Goal: Task Accomplishment & Management: Complete application form

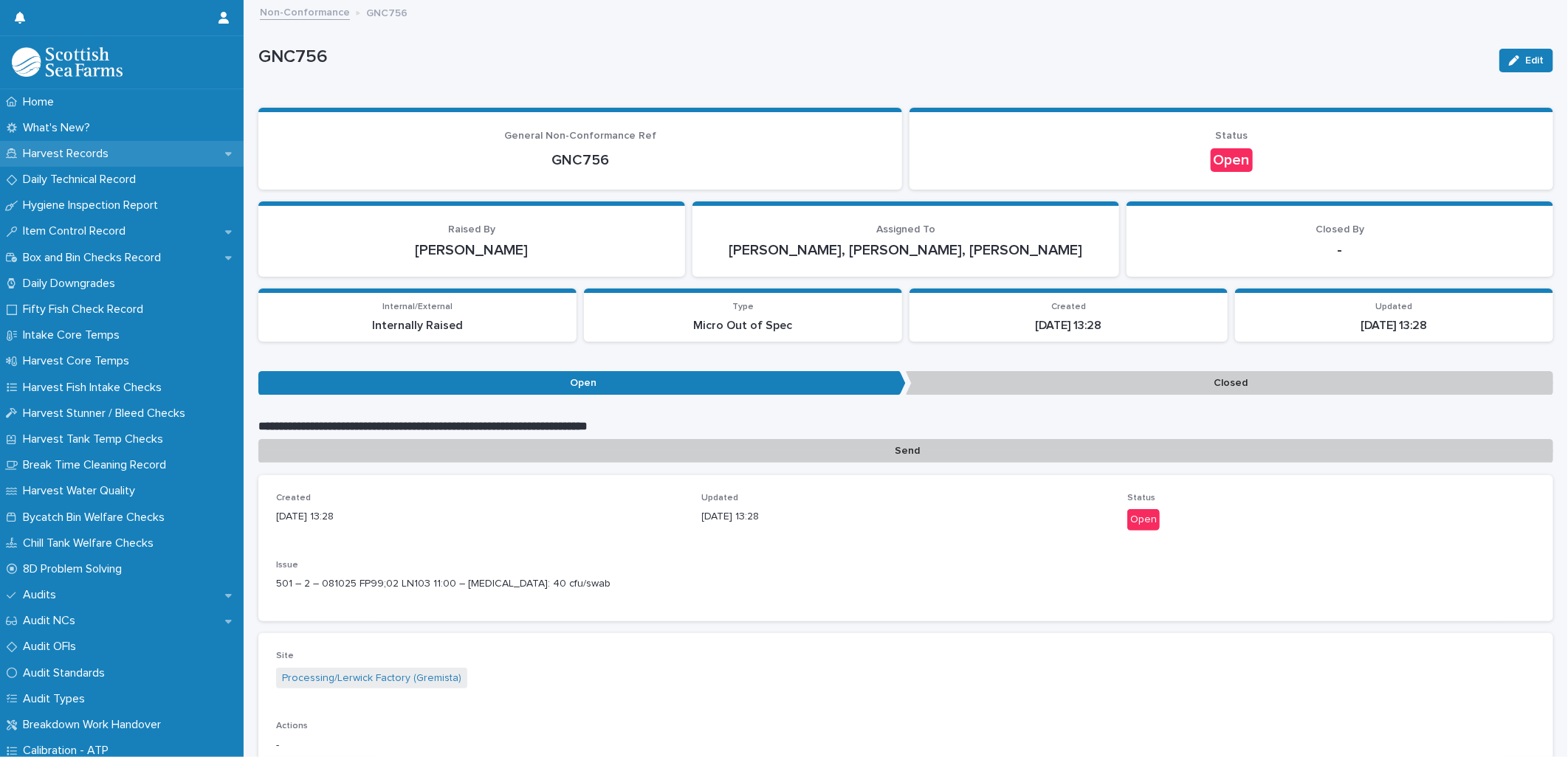
click at [59, 155] on p "Harvest Records" at bounding box center [68, 154] width 104 height 14
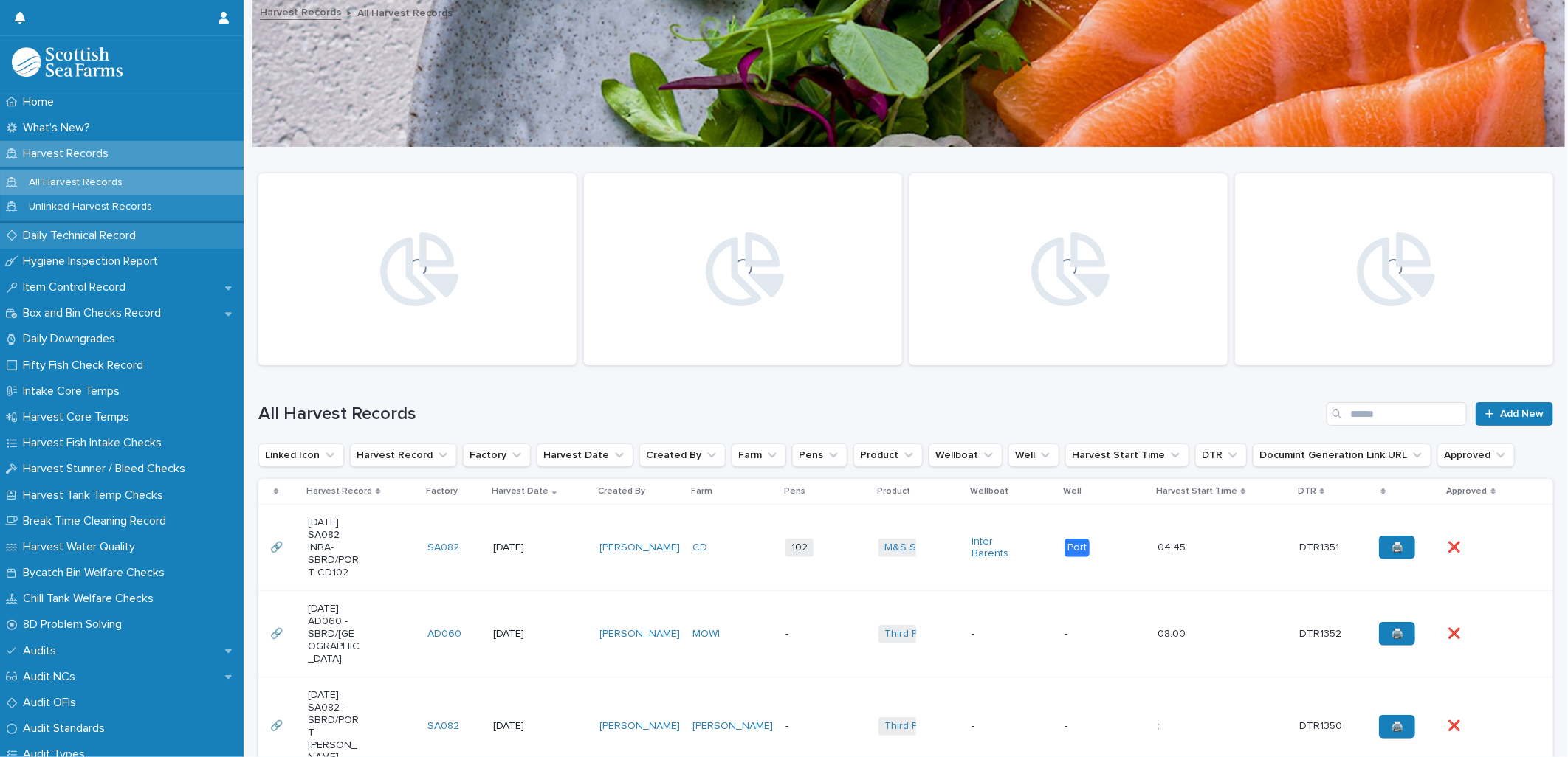
click at [80, 236] on p "Daily Technical Record" at bounding box center [82, 236] width 131 height 14
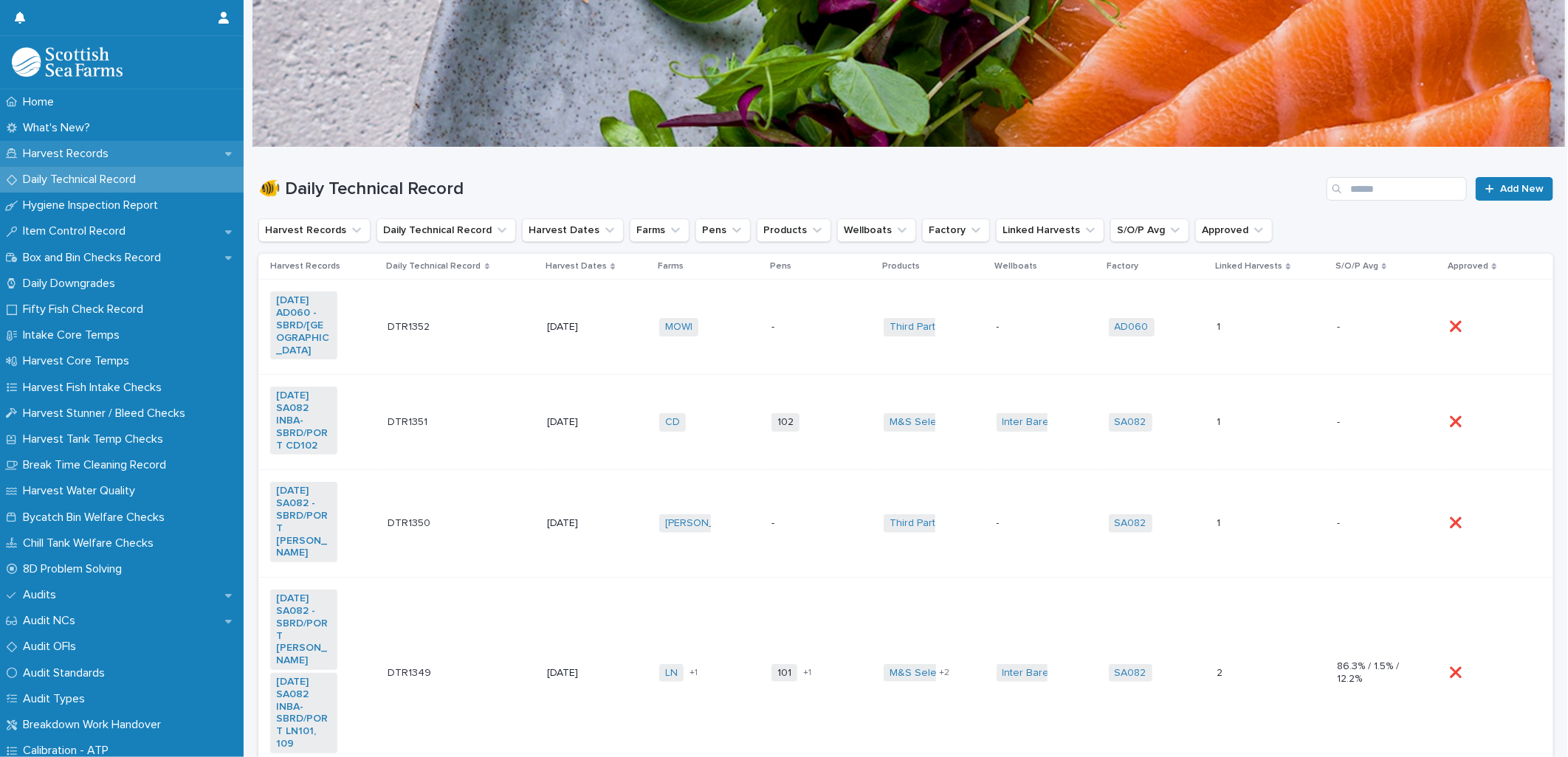
click at [77, 150] on p "Harvest Records" at bounding box center [68, 154] width 104 height 14
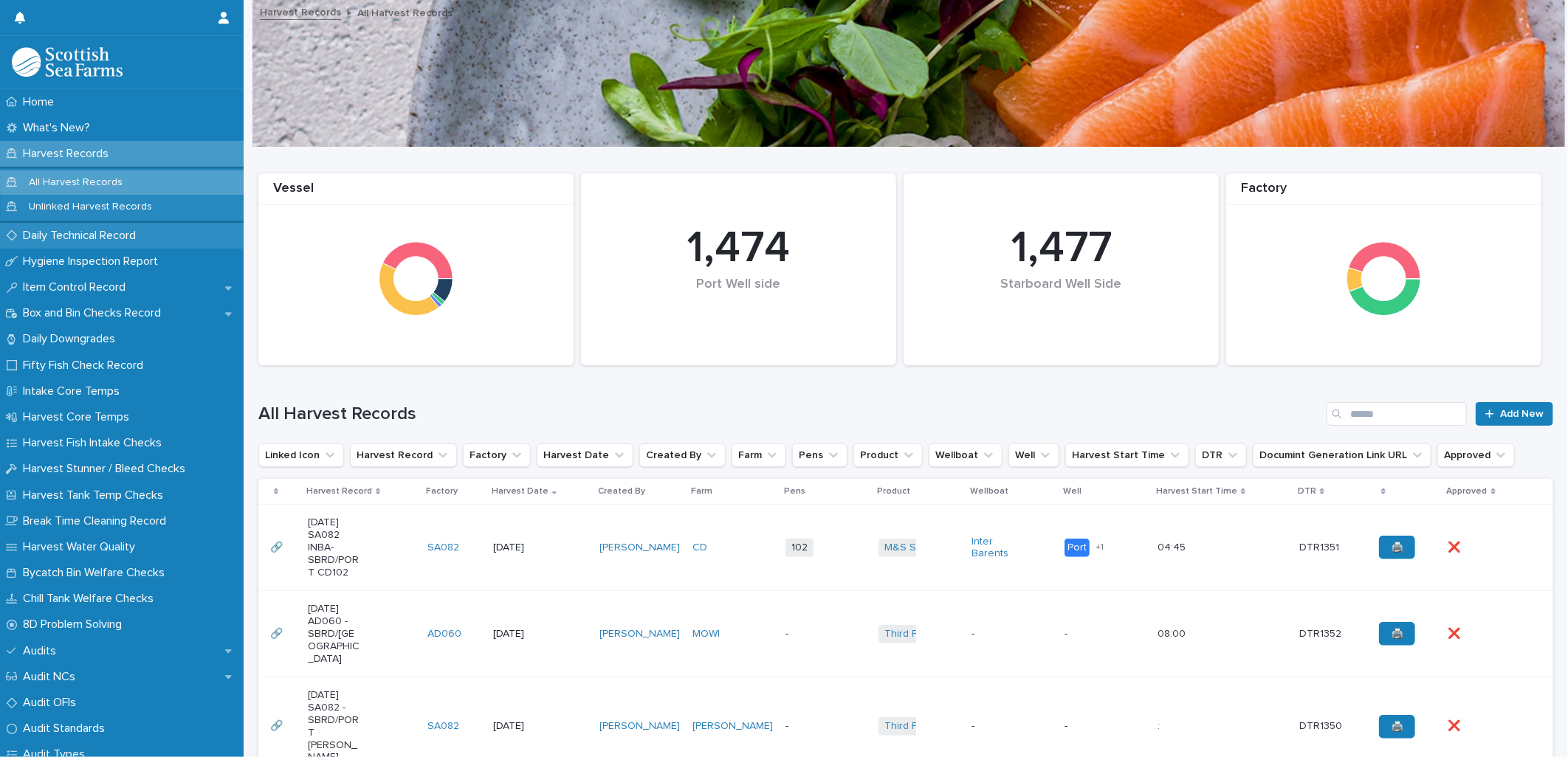
click at [83, 234] on p "Daily Technical Record" at bounding box center [82, 236] width 131 height 14
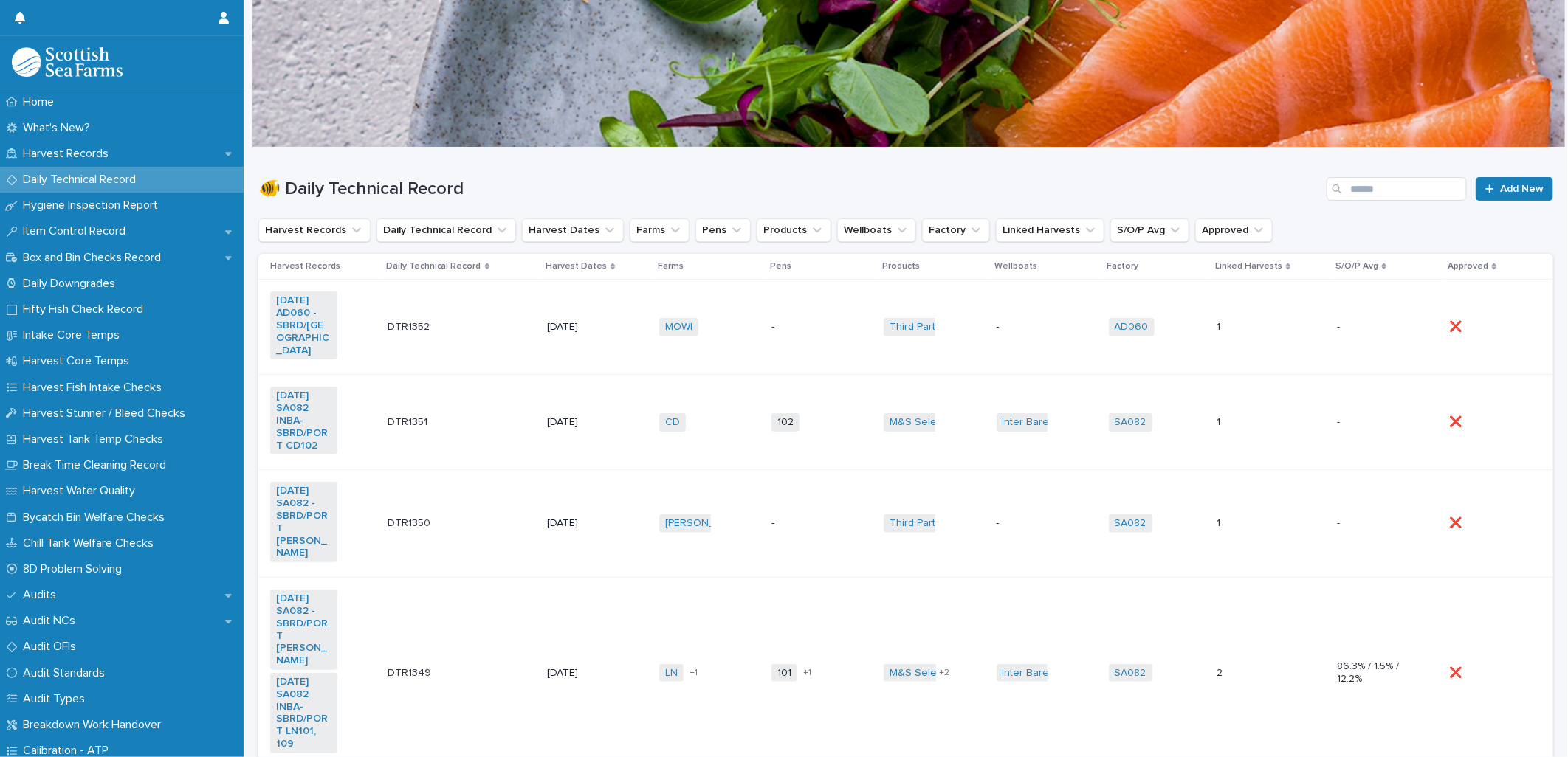
click at [724, 327] on td "CD + 0" at bounding box center [709, 422] width 112 height 96
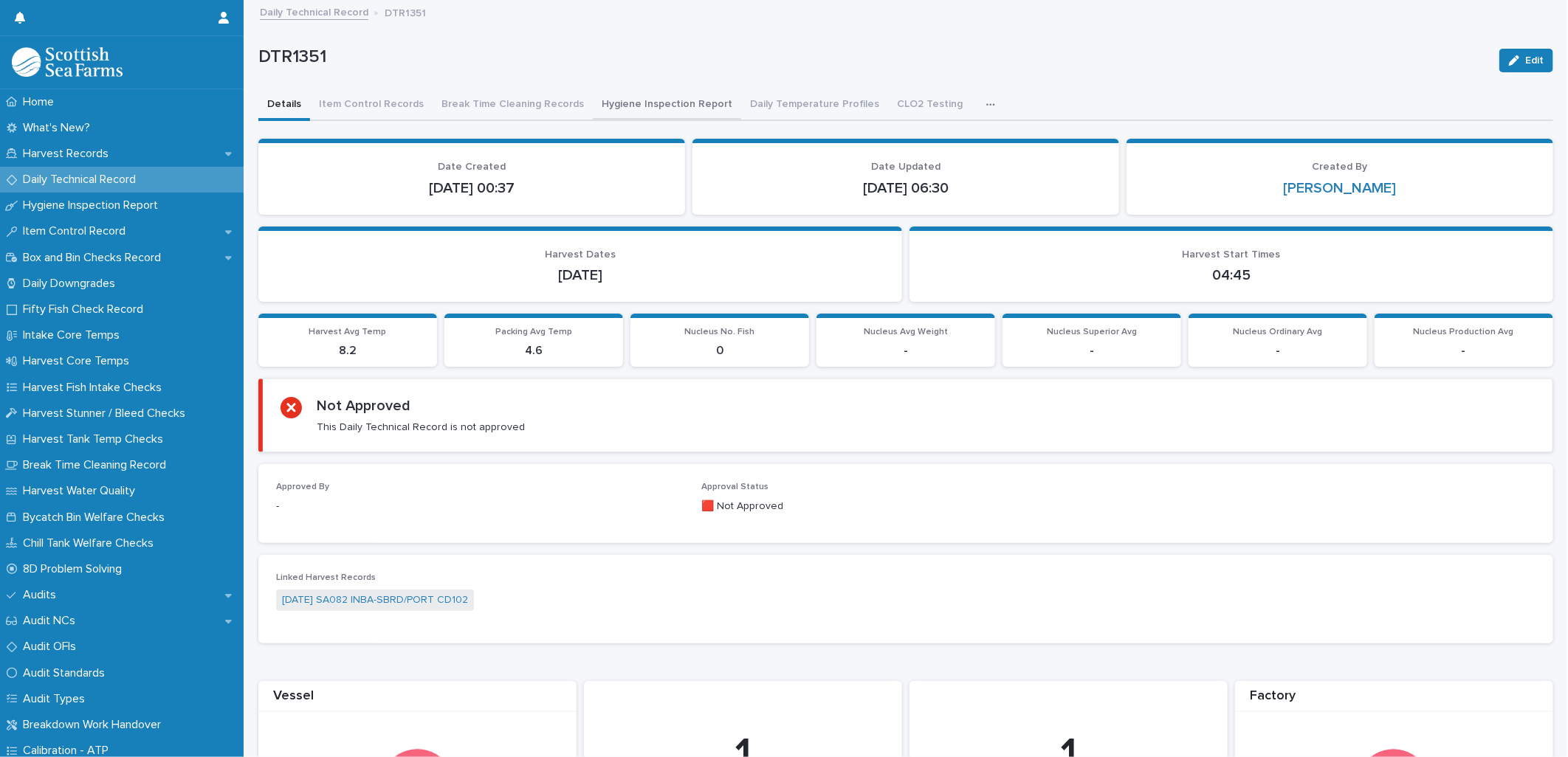
click at [611, 109] on button "Hygiene Inspection Report" at bounding box center [666, 105] width 148 height 31
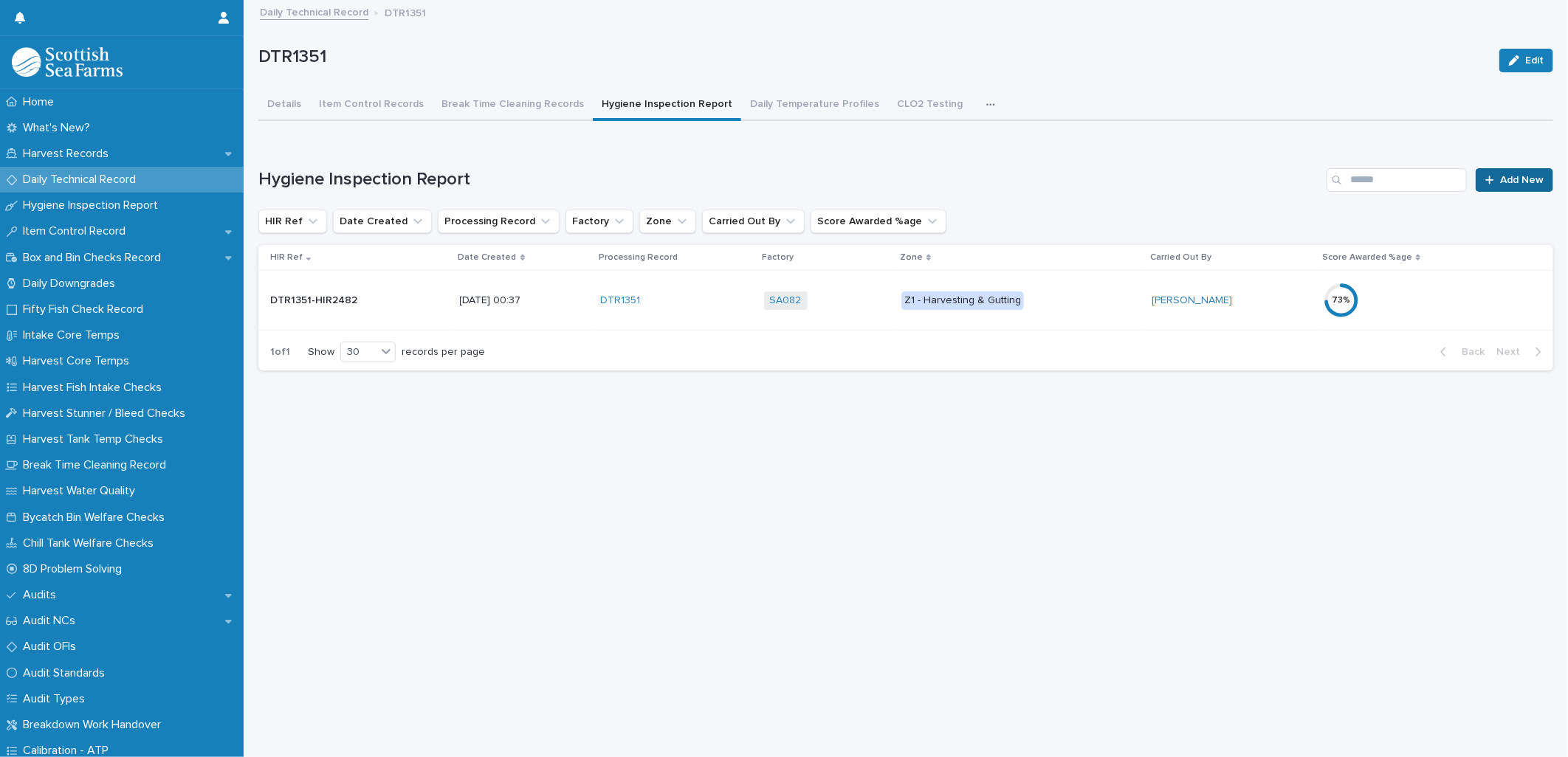
click at [773, 175] on span "Add New" at bounding box center [1521, 180] width 44 height 11
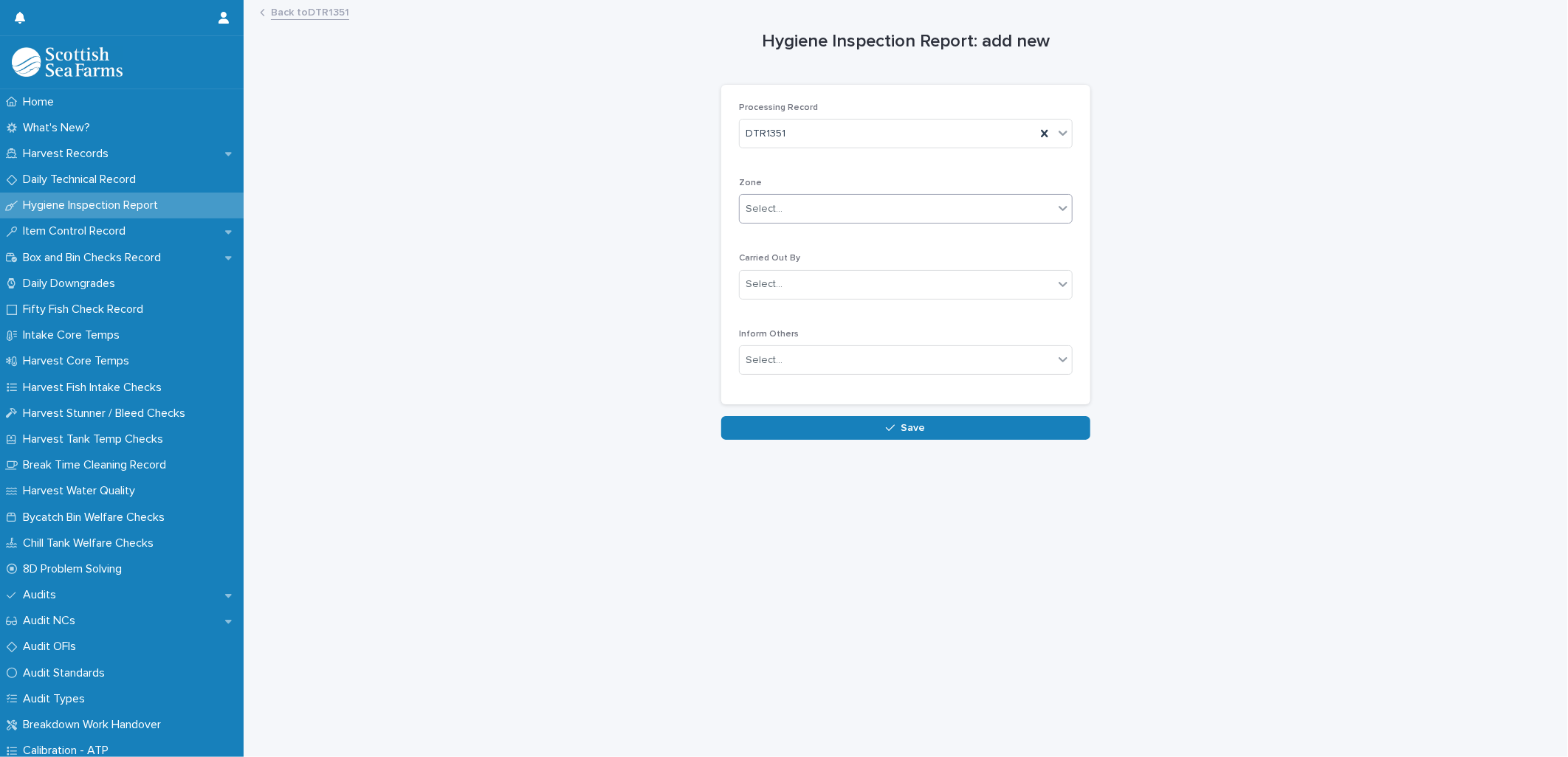
click at [754, 209] on div "Select..." at bounding box center [764, 210] width 37 height 16
click at [773, 268] on span "Z2 - Grading, Packing, Despatch" at bounding box center [817, 262] width 155 height 17
click at [763, 293] on div "Select..." at bounding box center [896, 284] width 313 height 25
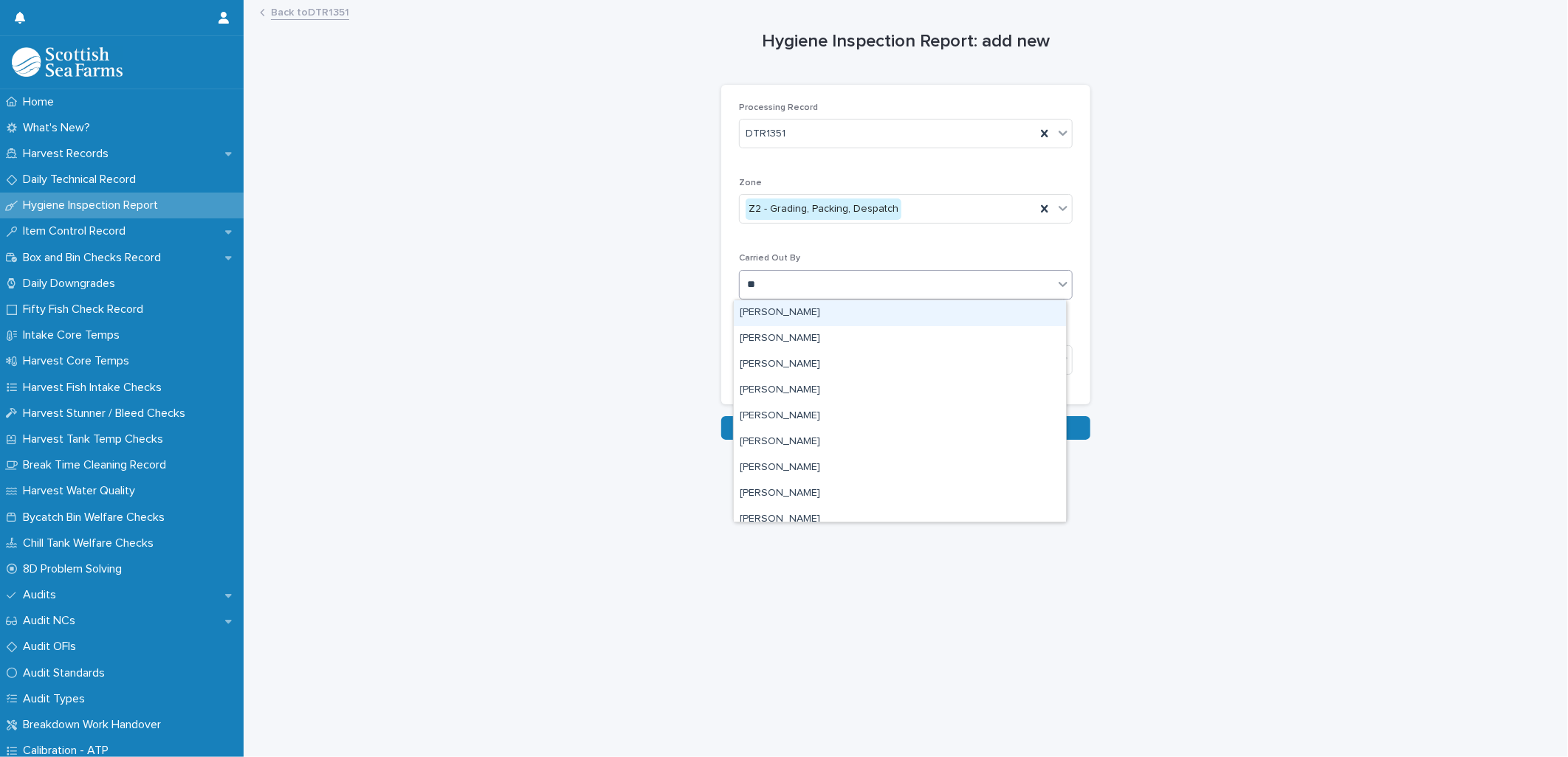
type input "***"
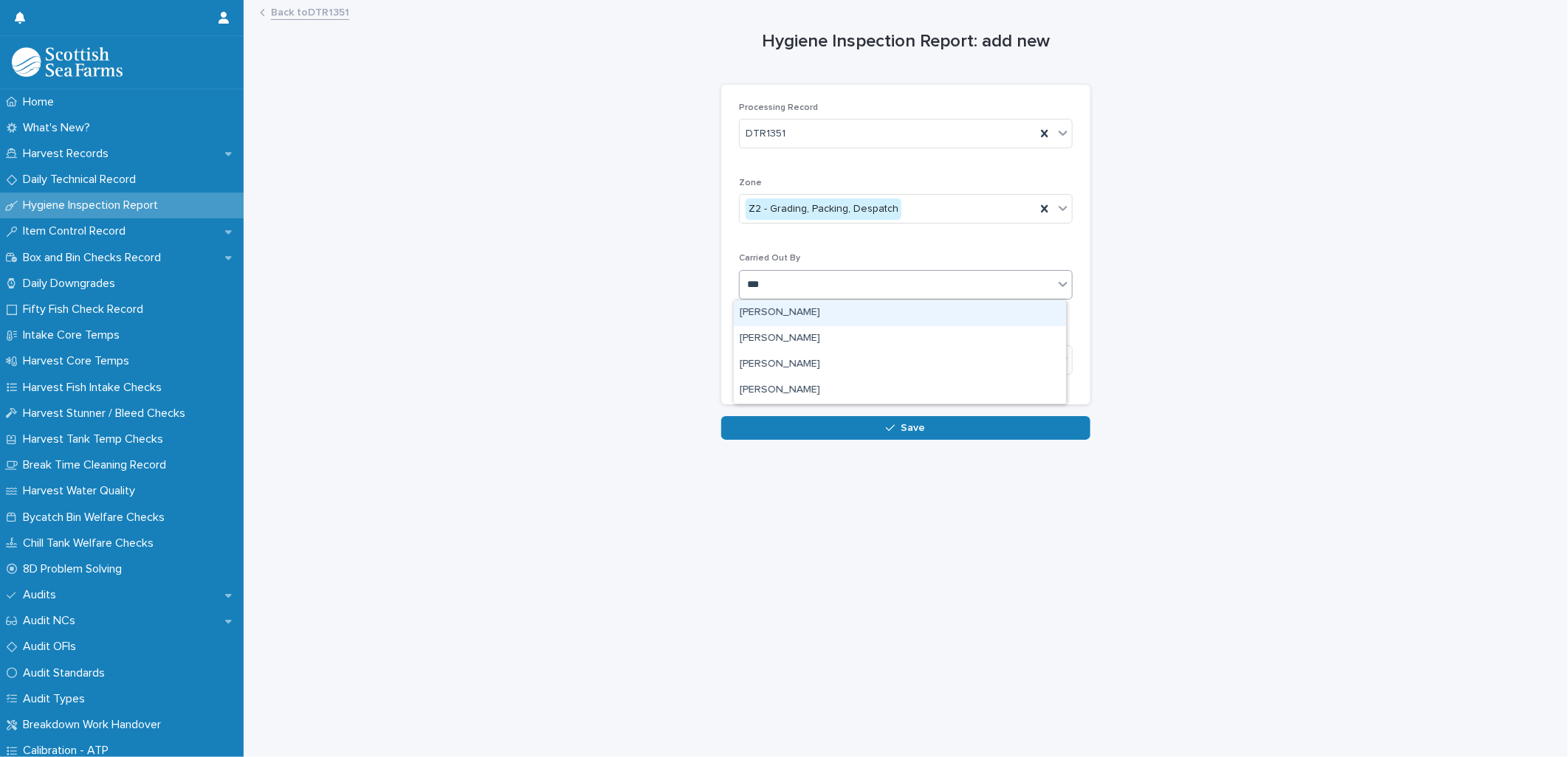
click at [765, 313] on div "[PERSON_NAME]" at bounding box center [899, 312] width 333 height 25
click at [751, 327] on div "Select..." at bounding box center [764, 361] width 37 height 16
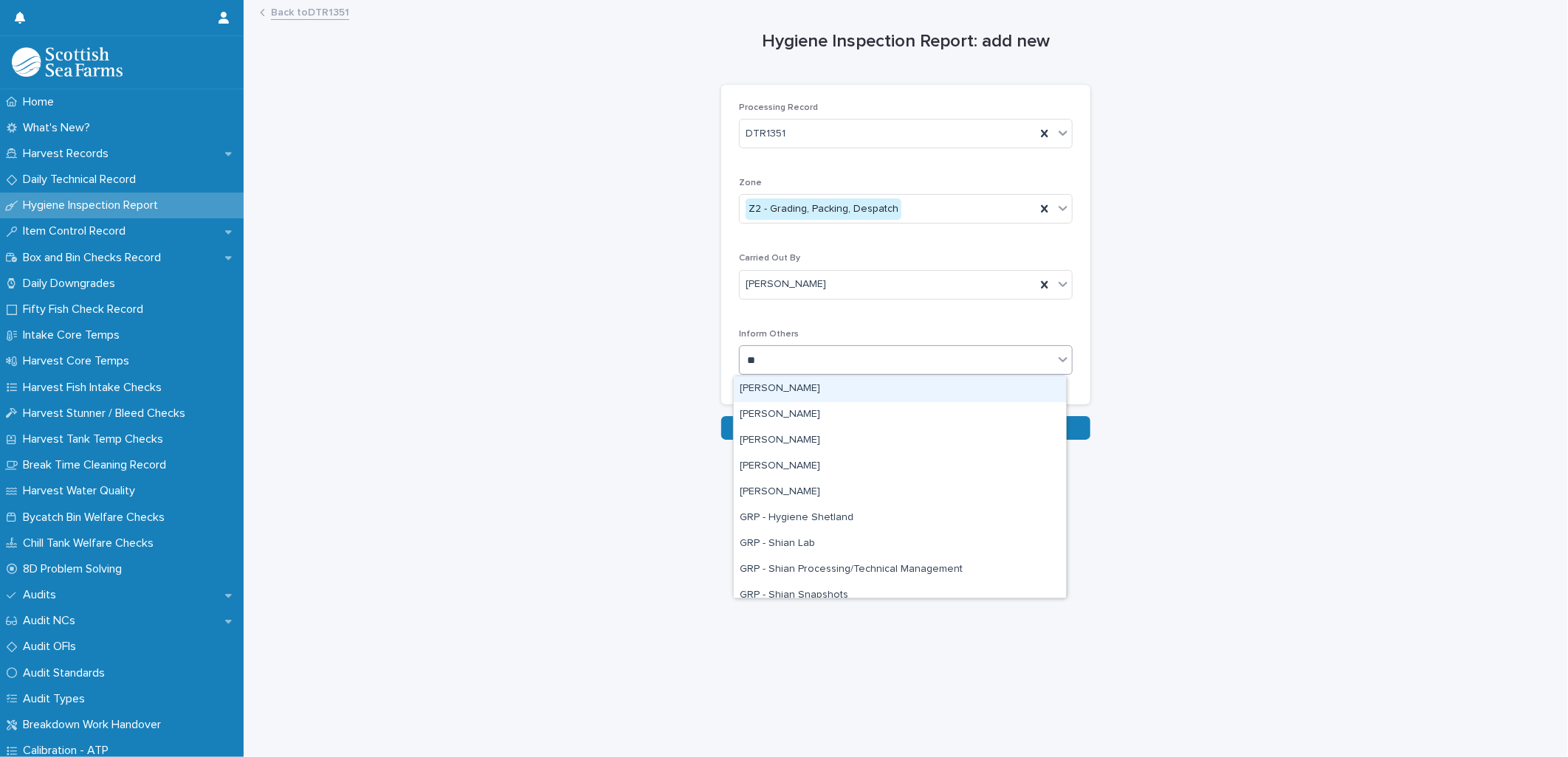
type input "***"
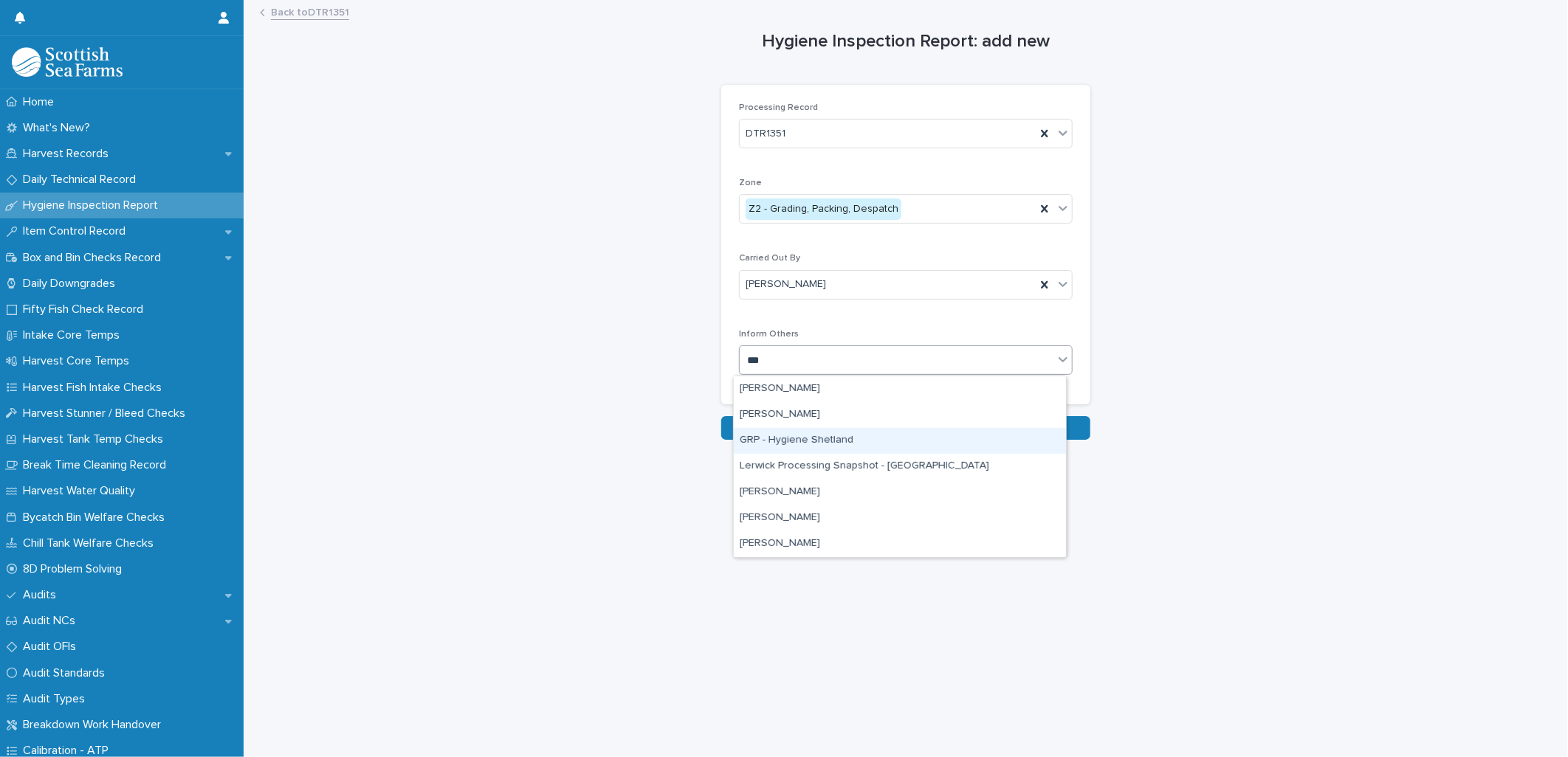
click at [773, 327] on div "GRP - Hygiene Shetland" at bounding box center [899, 440] width 333 height 25
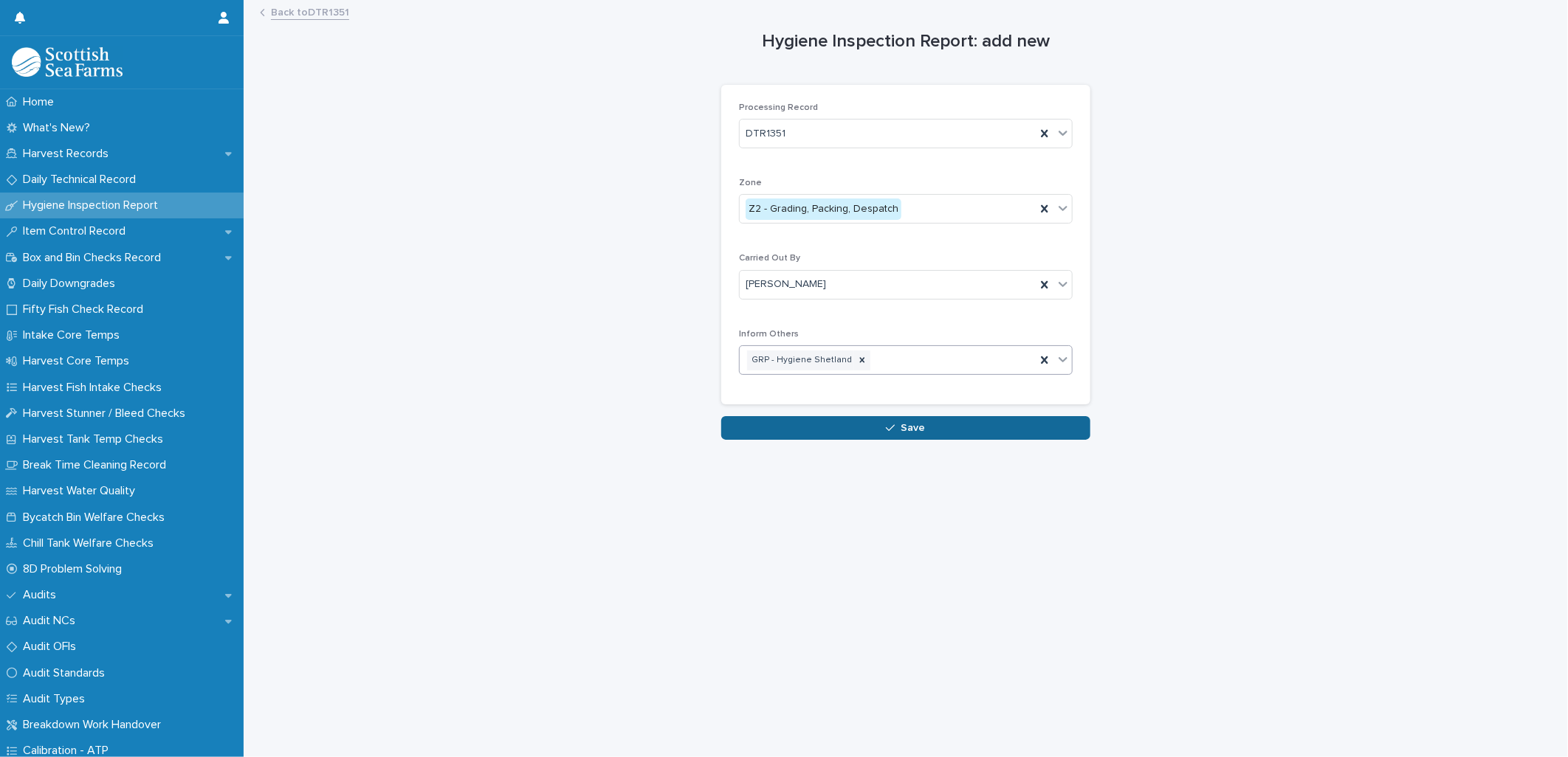
click at [773, 327] on button "Save" at bounding box center [906, 427] width 369 height 24
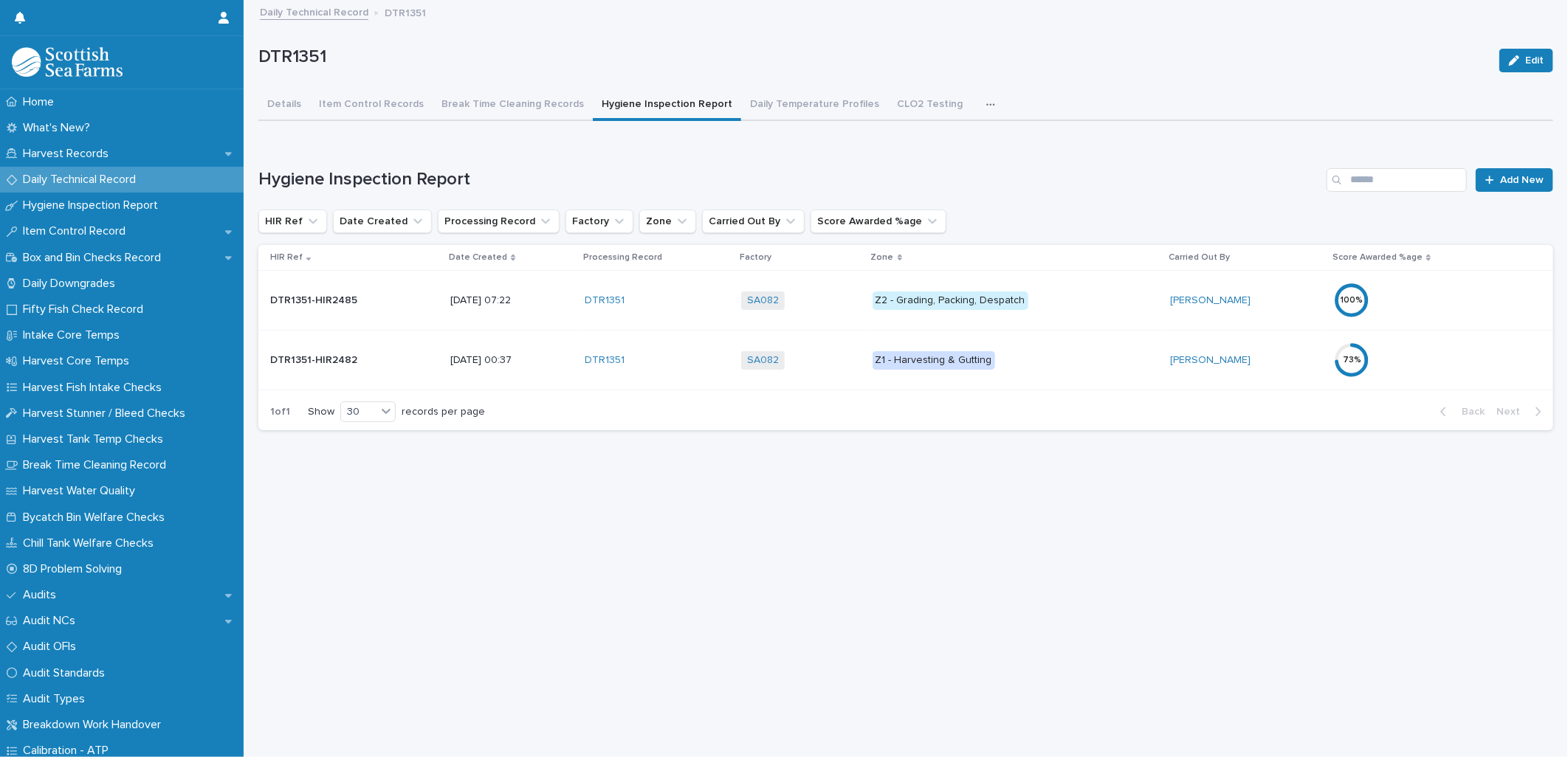
click at [773, 304] on div "100 %" at bounding box center [1398, 300] width 129 height 35
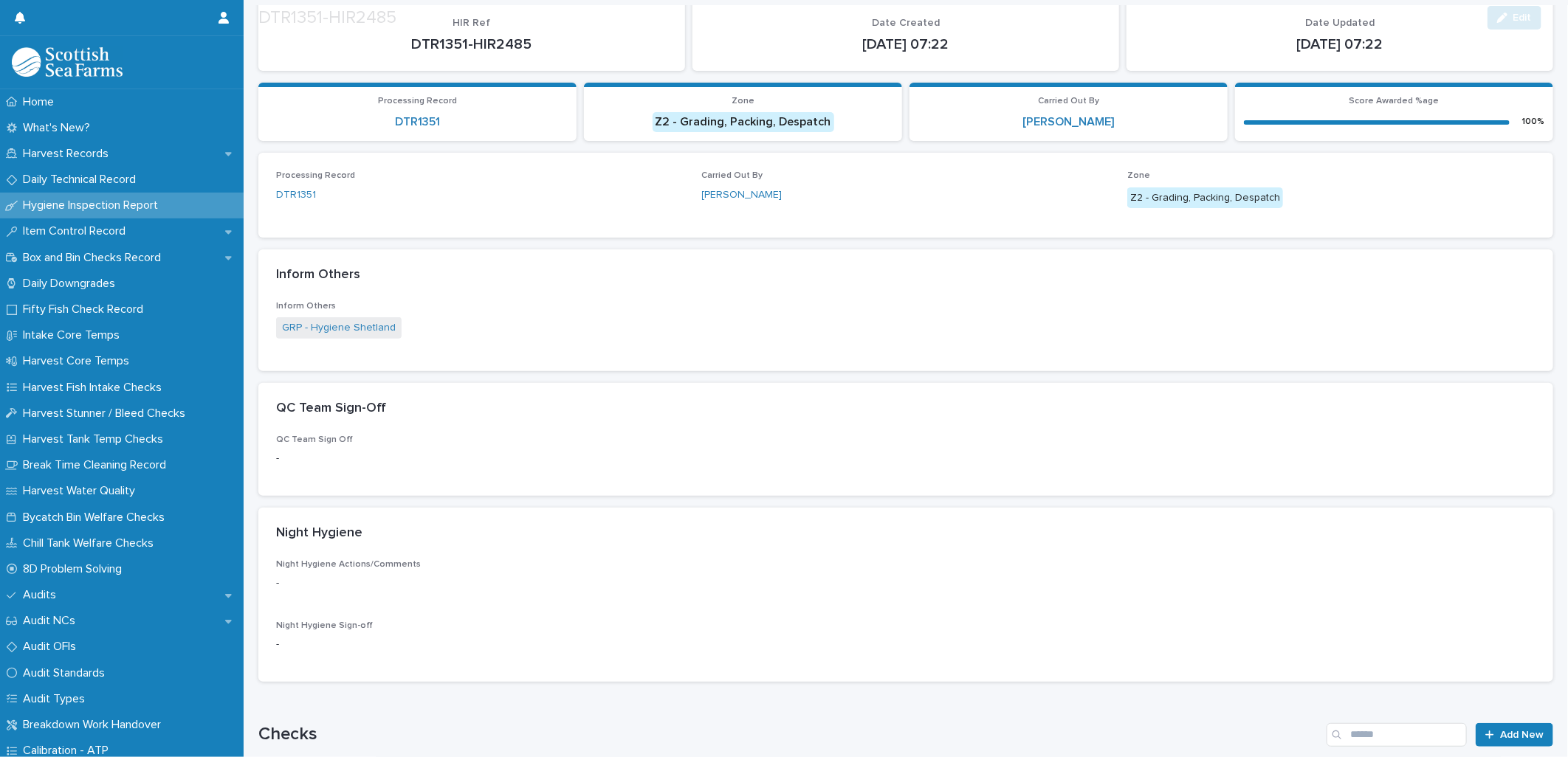
scroll to position [452, 0]
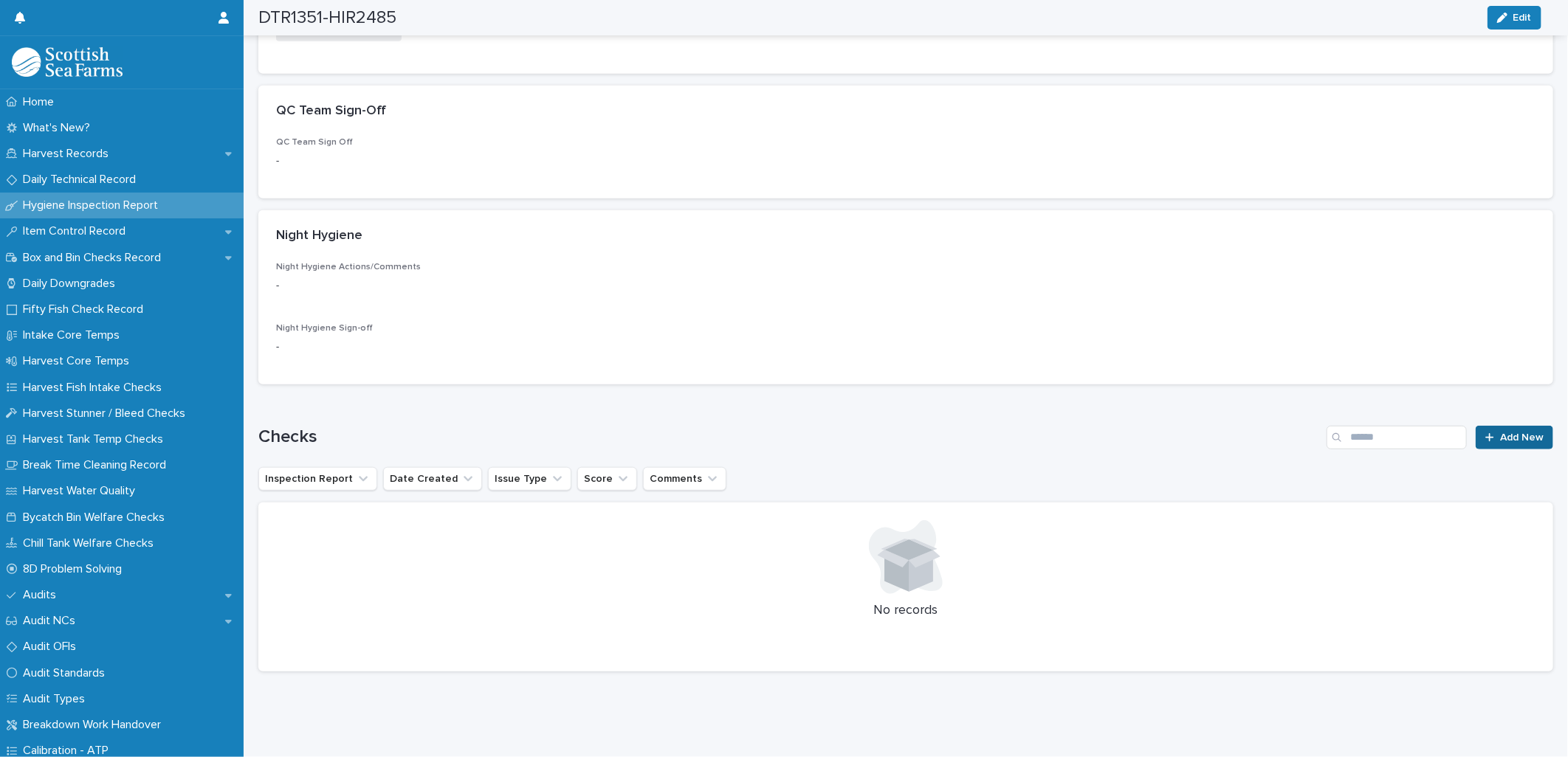
click at [773, 327] on span "Add New" at bounding box center [1521, 438] width 44 height 11
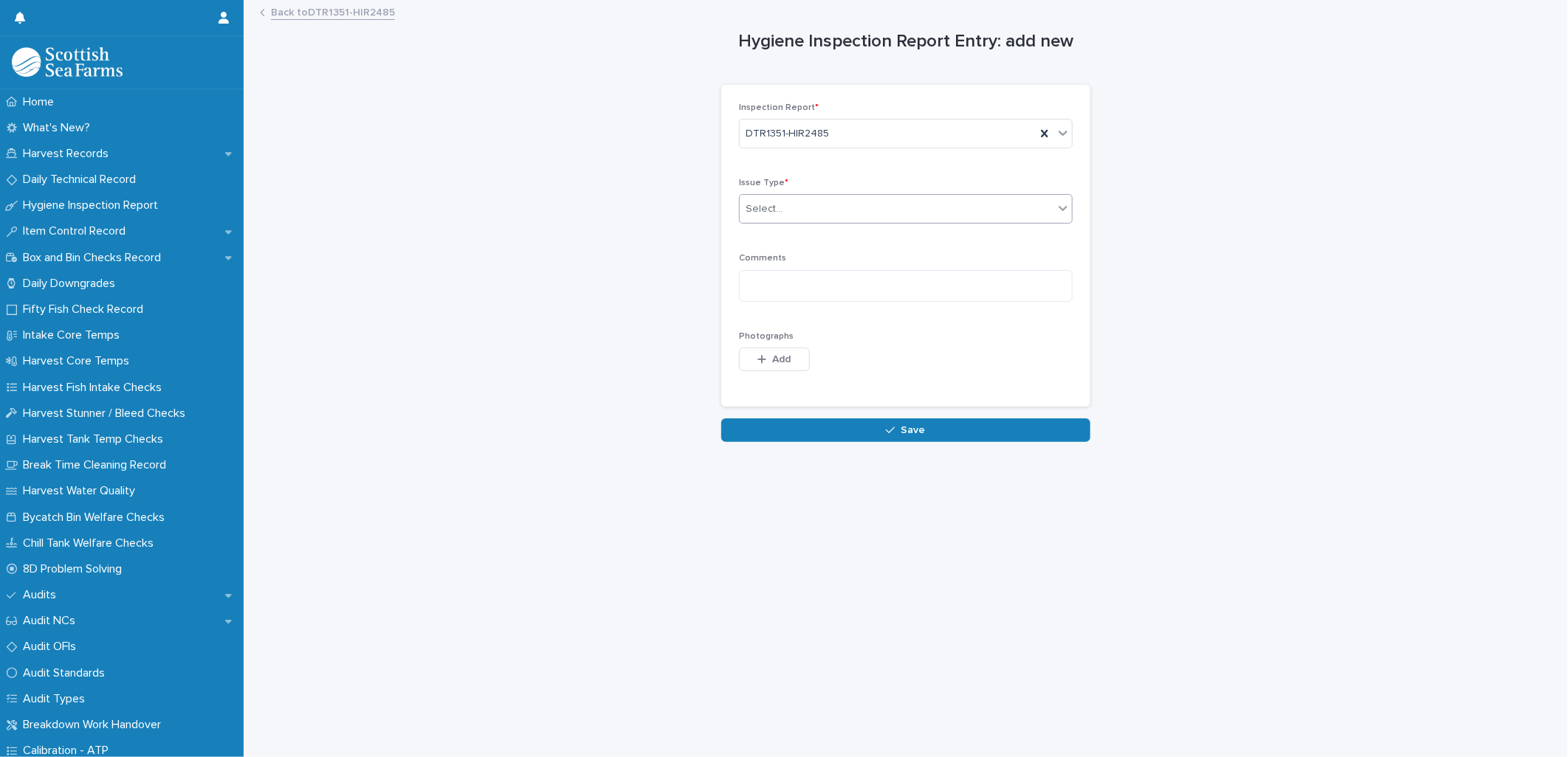
click at [773, 202] on div "Select..." at bounding box center [896, 210] width 313 height 25
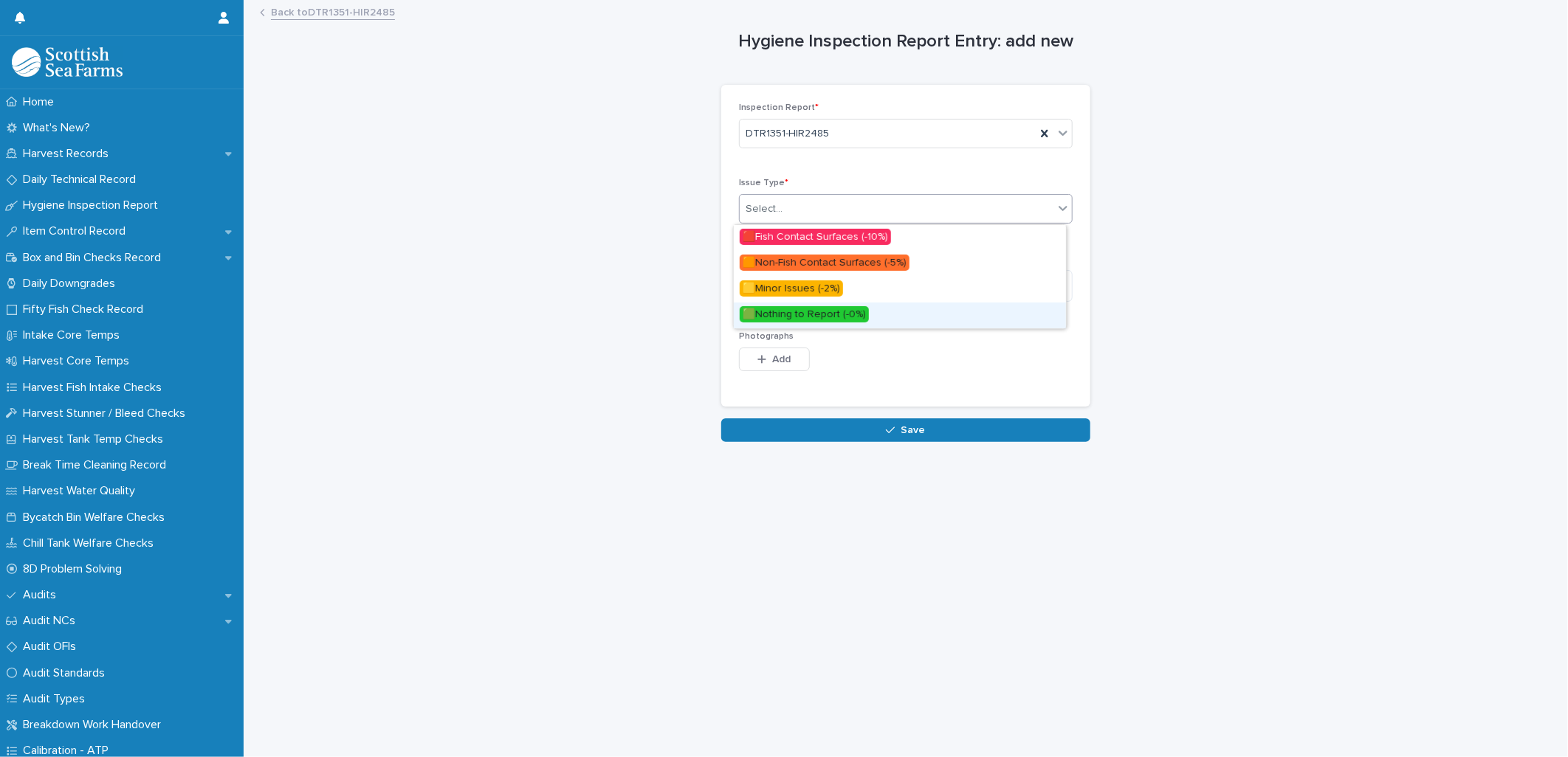
click at [773, 316] on span "🟩Nothing to Report (-0%)" at bounding box center [804, 314] width 129 height 17
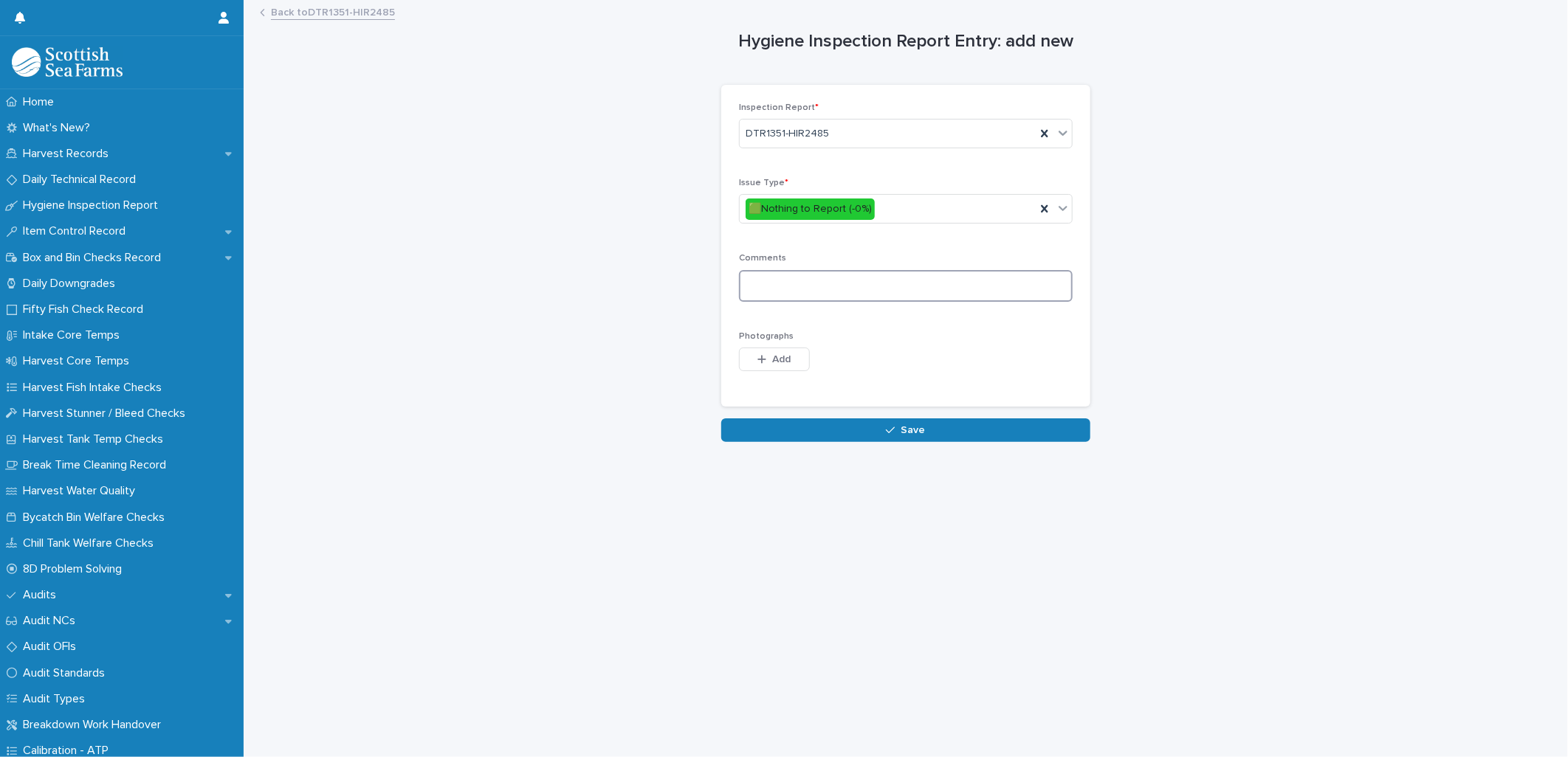
click at [755, 277] on textarea at bounding box center [906, 286] width 333 height 32
click at [773, 327] on button "Save" at bounding box center [906, 430] width 369 height 24
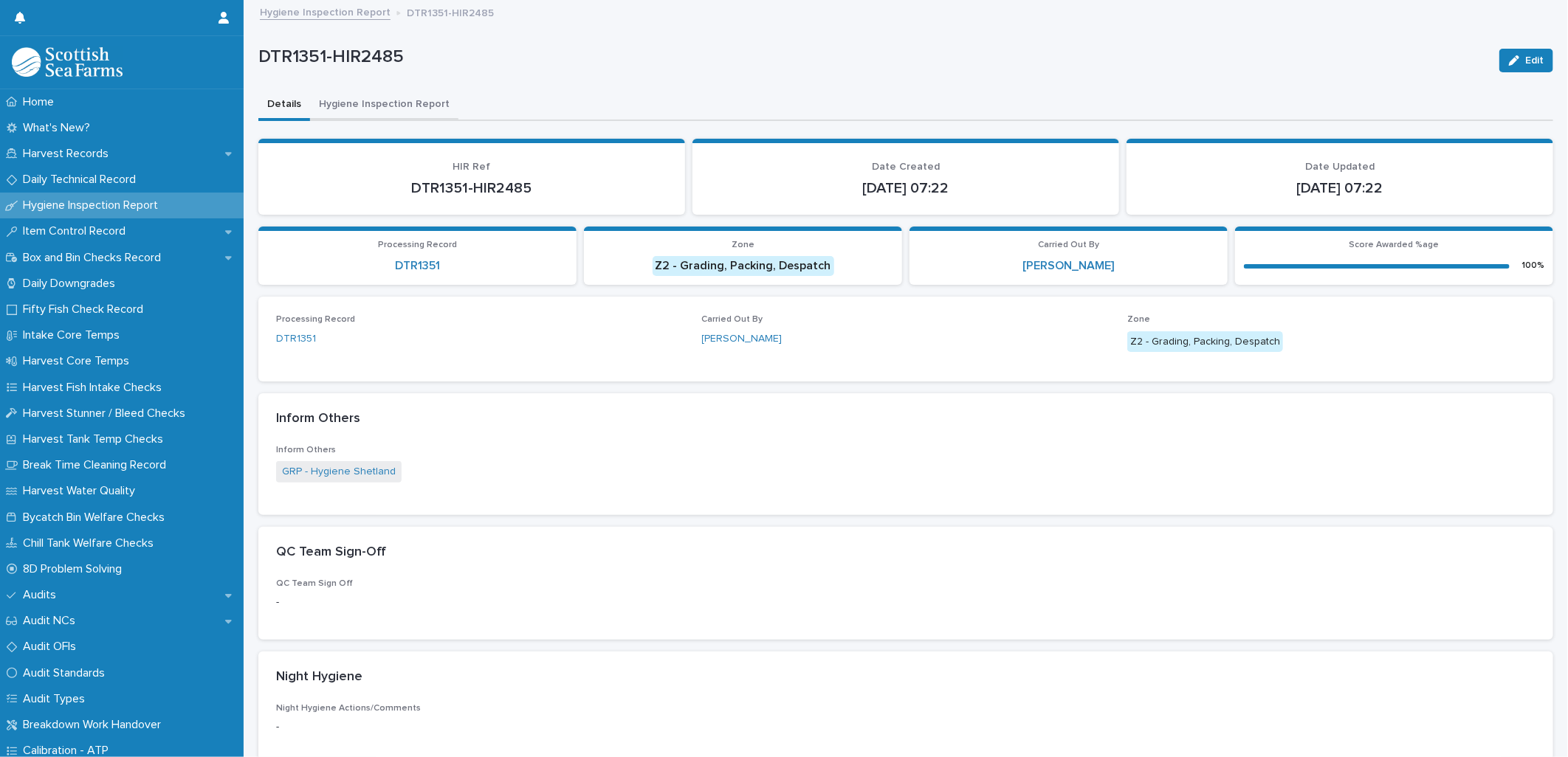
click at [352, 96] on button "Hygiene Inspection Report" at bounding box center [383, 105] width 148 height 31
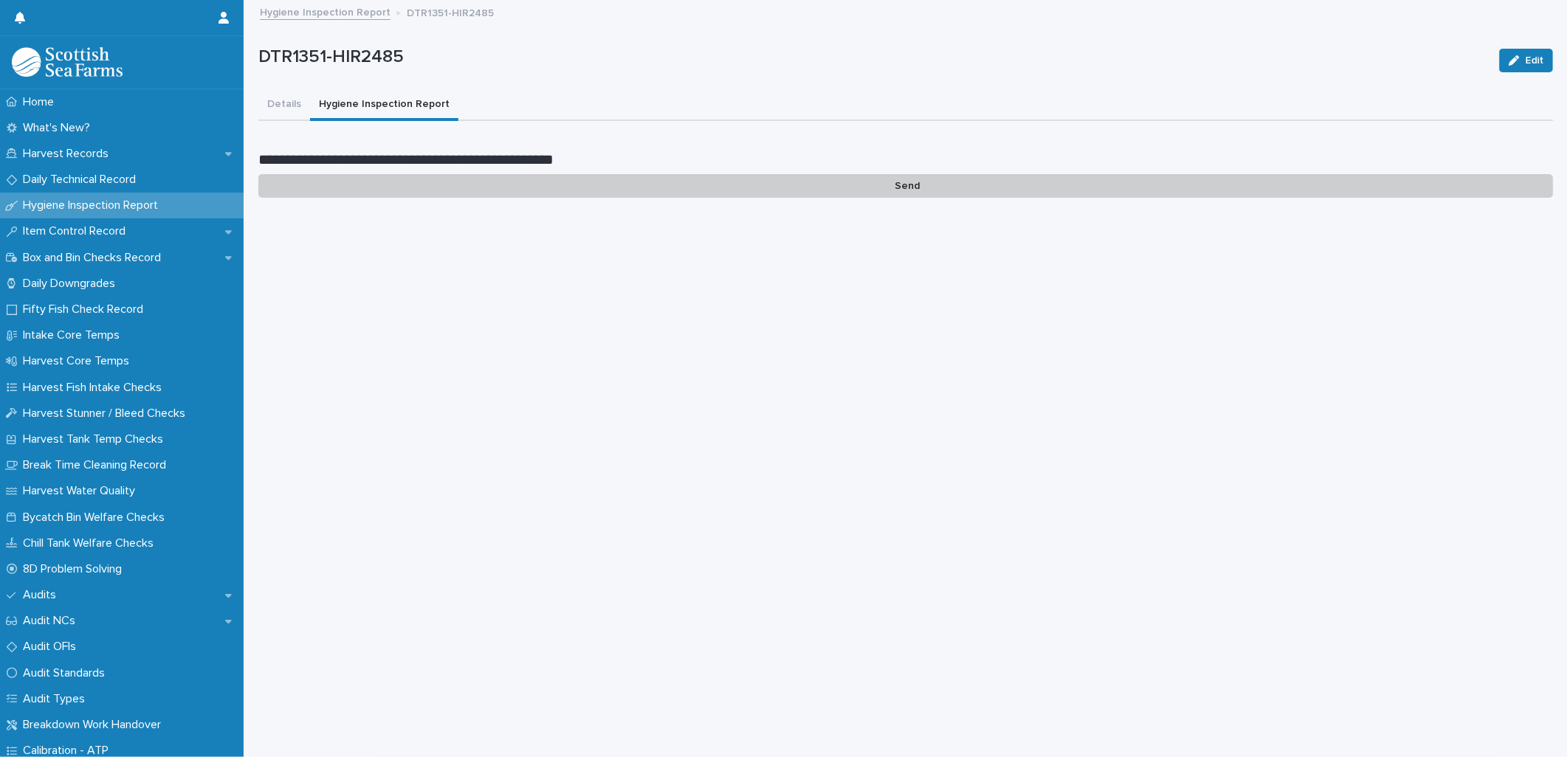
click at [773, 186] on p "Send" at bounding box center [905, 187] width 1294 height 25
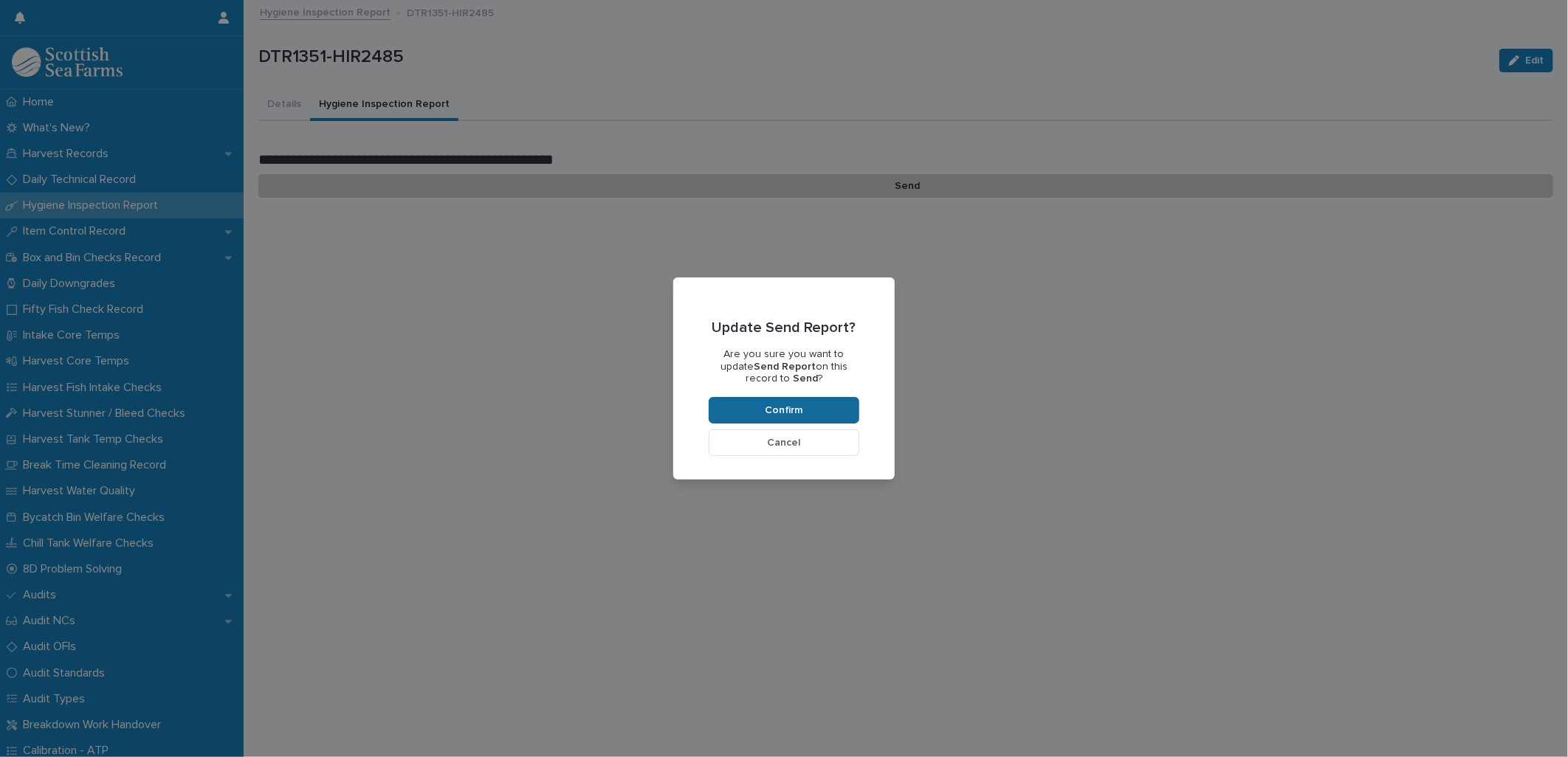
click at [773, 327] on button "Confirm" at bounding box center [784, 411] width 151 height 26
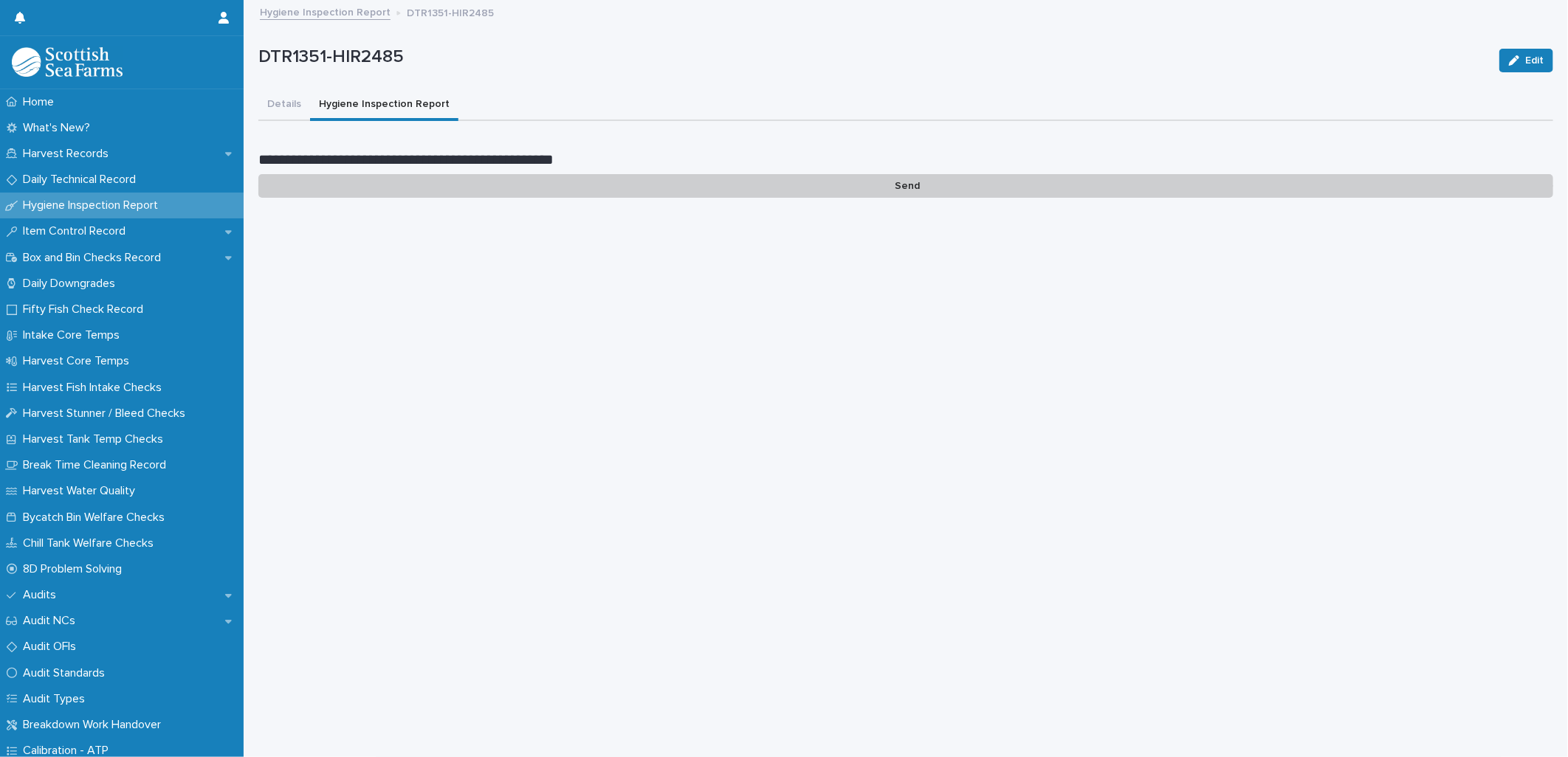
click at [773, 186] on p "Send" at bounding box center [905, 187] width 1294 height 25
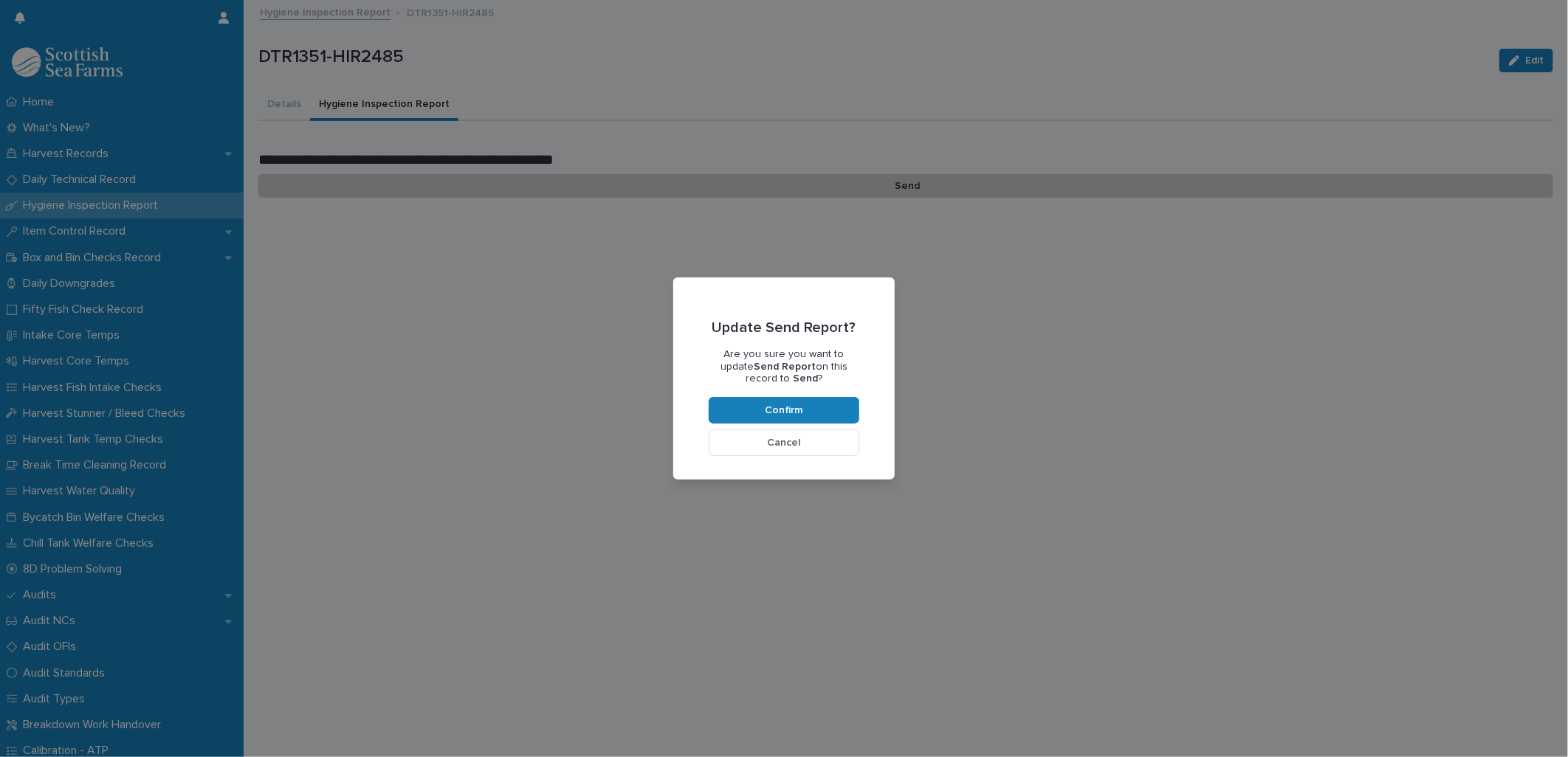
click at [773, 272] on div "Update Send Report? Are you sure you want to update Send Report on this record …" at bounding box center [784, 378] width 1568 height 757
click at [773, 327] on span "Cancel" at bounding box center [784, 443] width 33 height 11
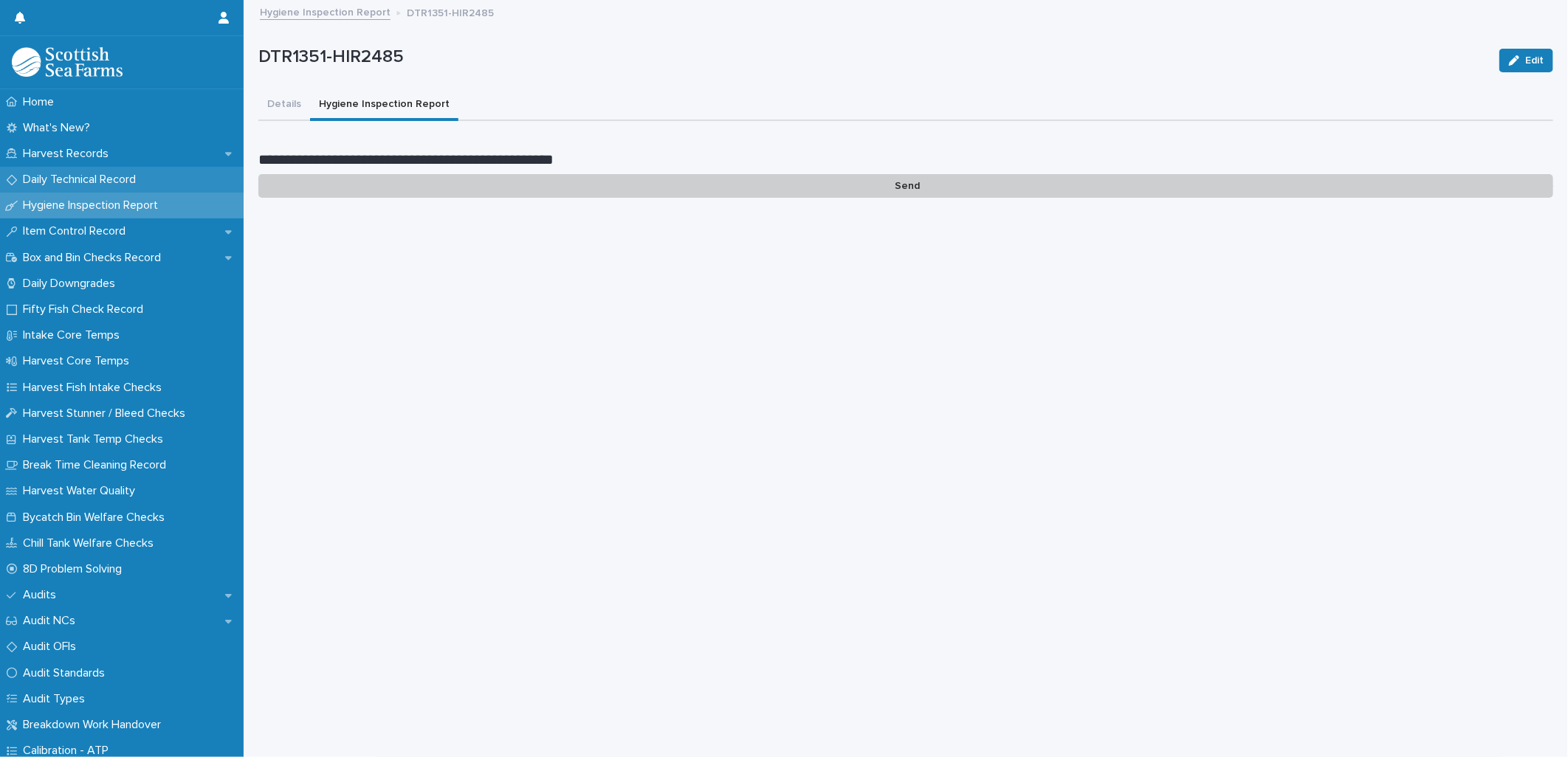
click at [82, 178] on p "Daily Technical Record" at bounding box center [82, 180] width 131 height 14
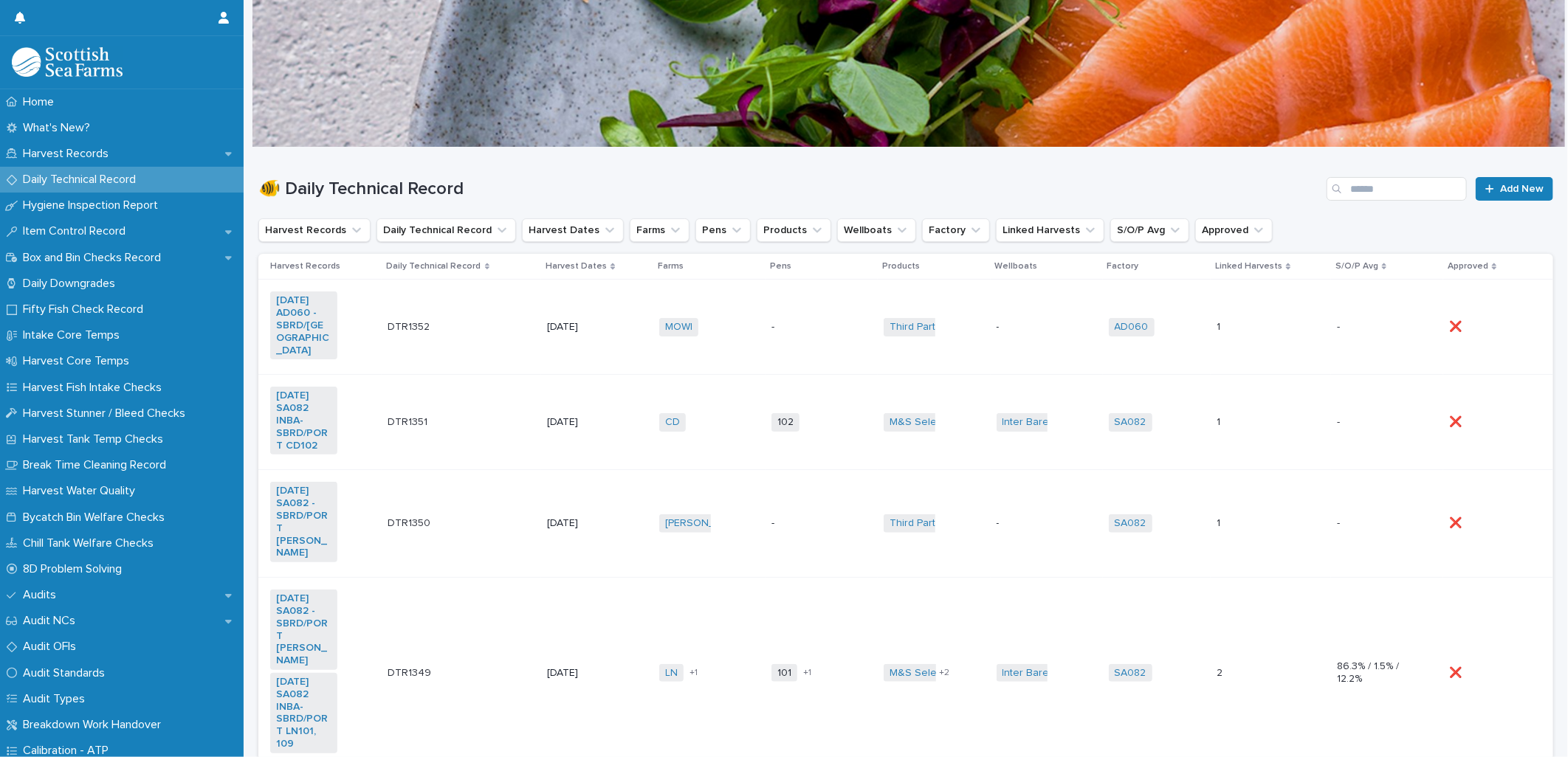
click at [460, 327] on td "DTR1351 DTR1351" at bounding box center [462, 422] width 161 height 96
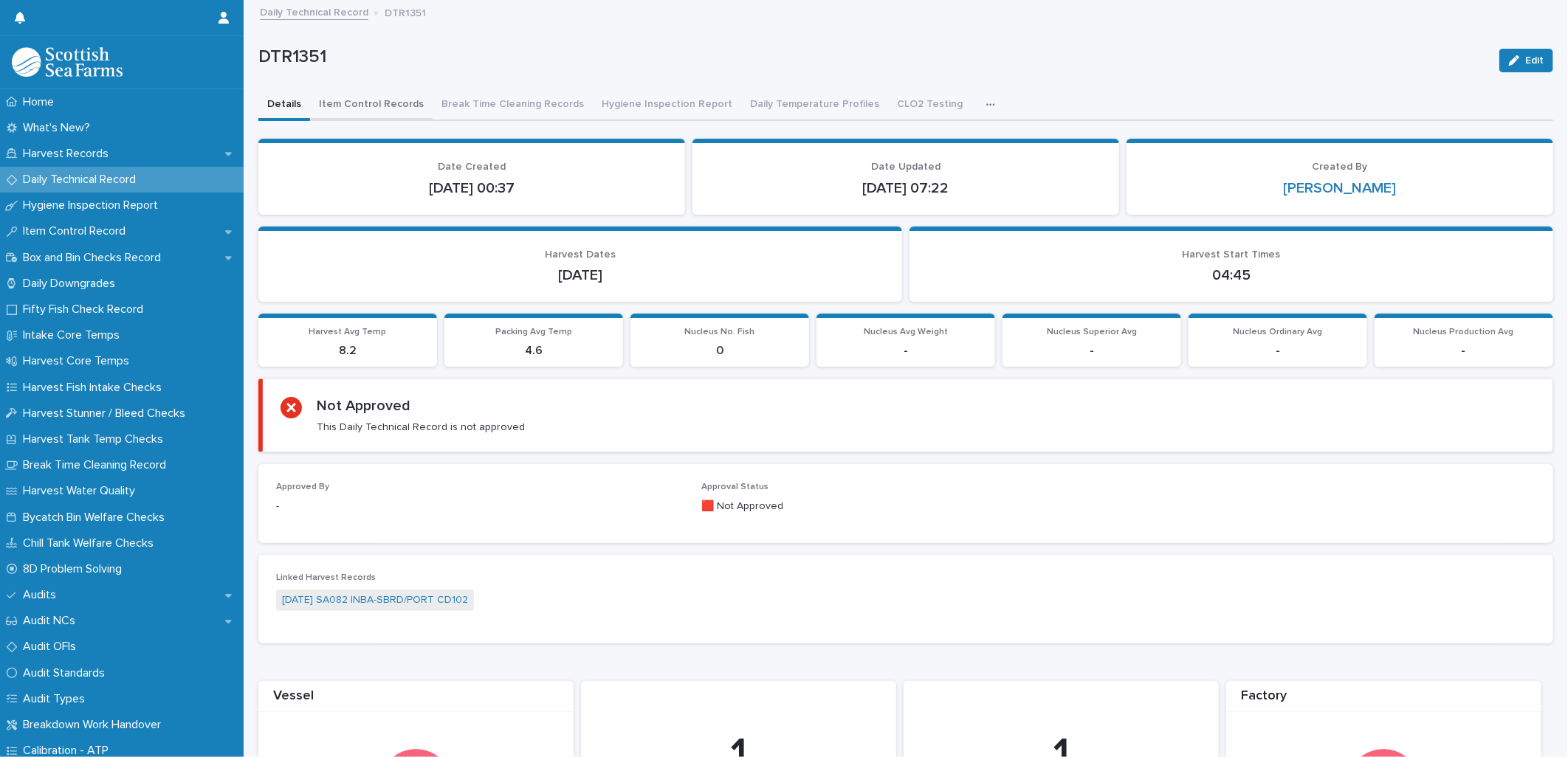
click at [347, 104] on button "Item Control Records" at bounding box center [371, 105] width 123 height 31
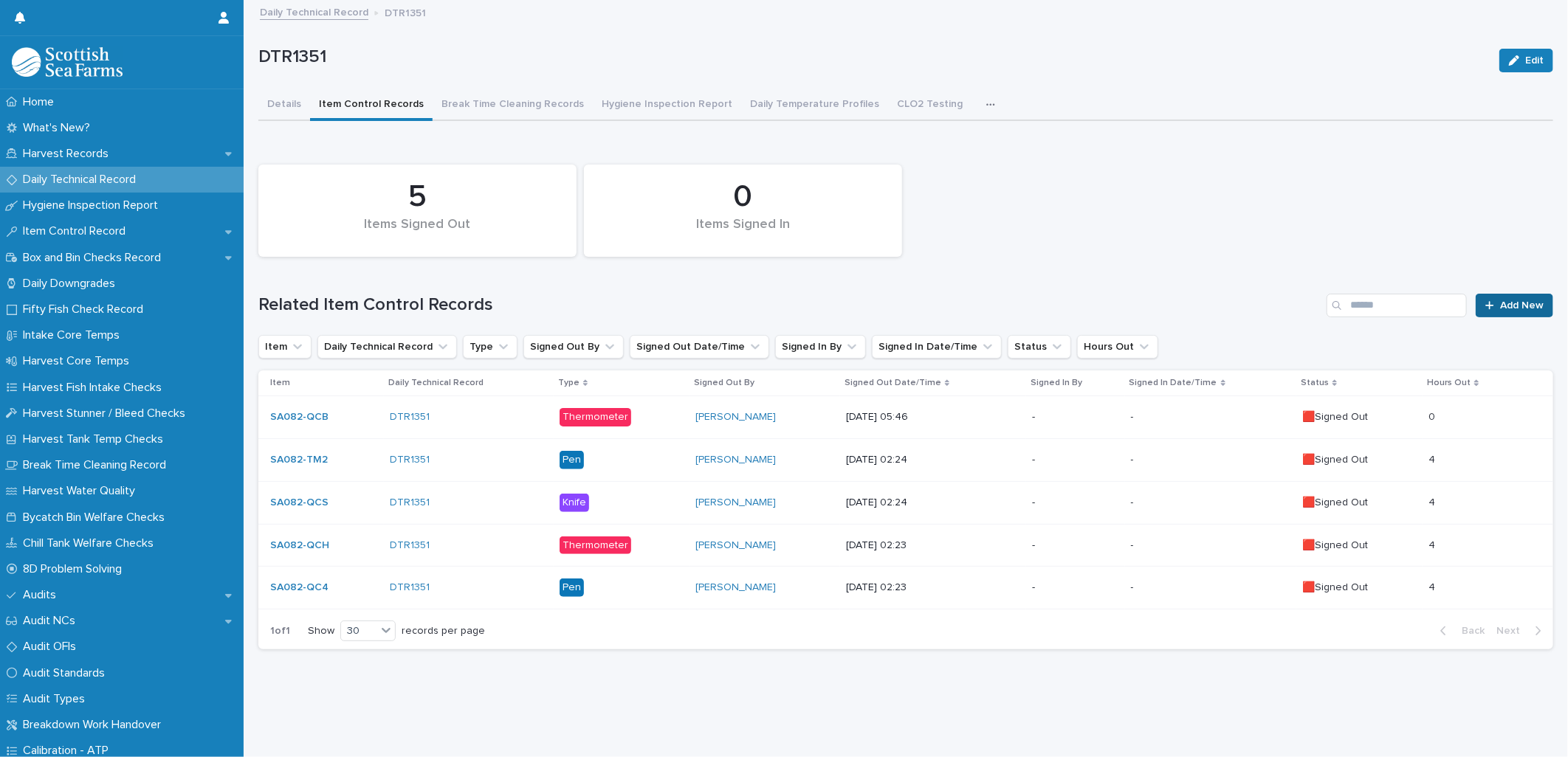
click at [773, 304] on link "Add New" at bounding box center [1514, 305] width 77 height 24
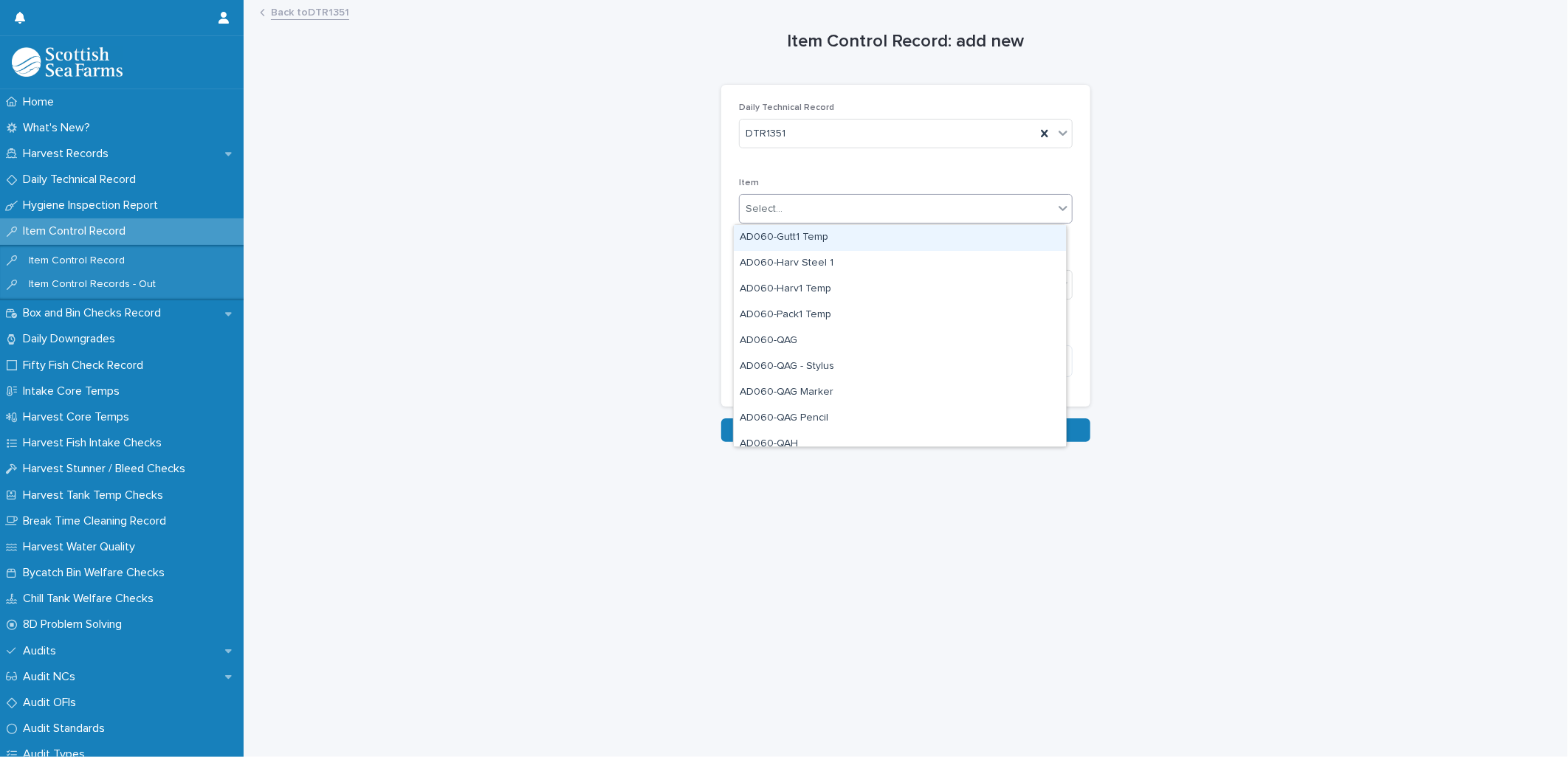
click at [763, 210] on div "Select..." at bounding box center [764, 210] width 37 height 16
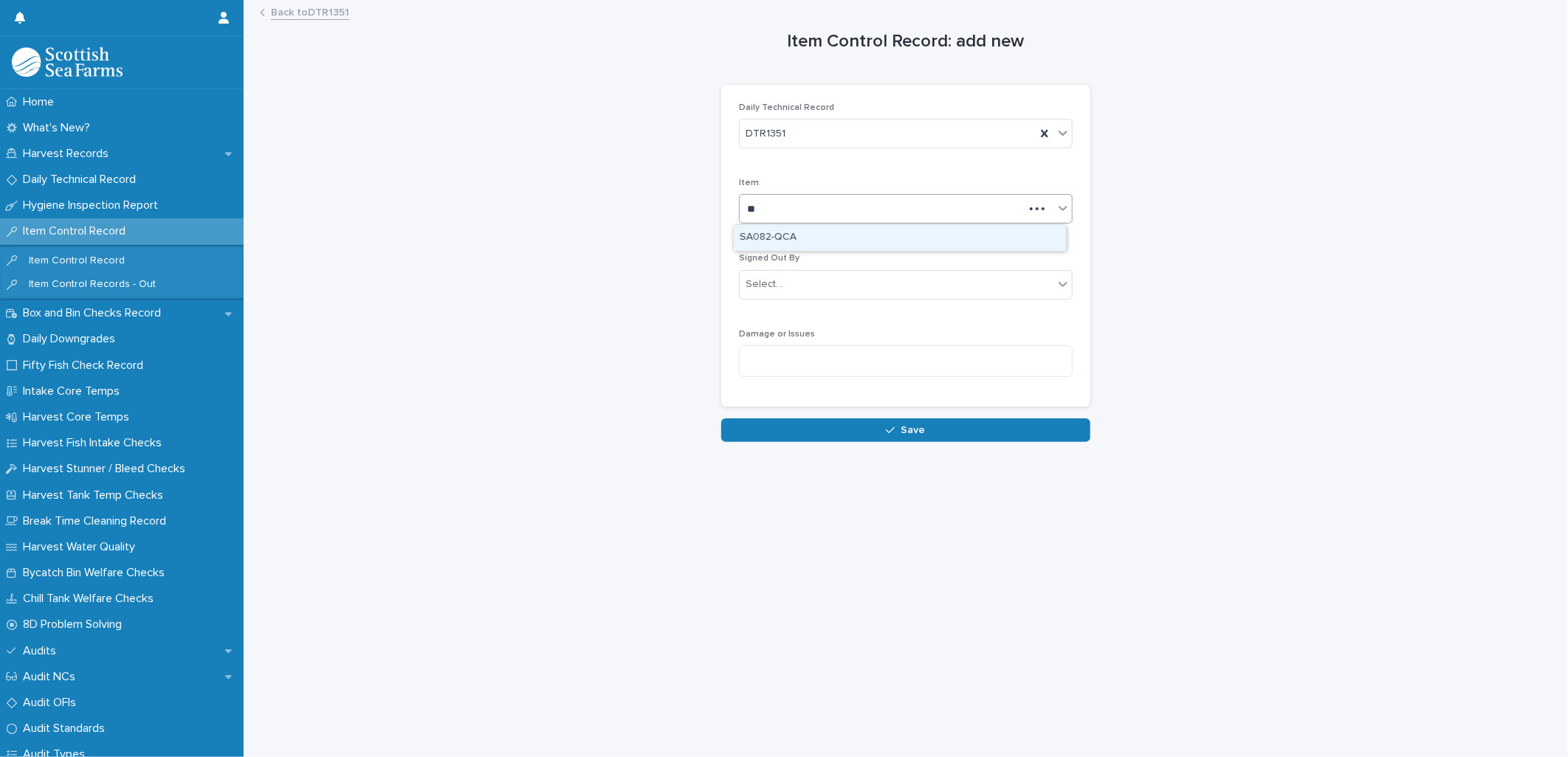
type input "***"
click at [773, 245] on div "SA082-QCA" at bounding box center [899, 238] width 333 height 25
click at [773, 290] on div "Select..." at bounding box center [896, 284] width 313 height 25
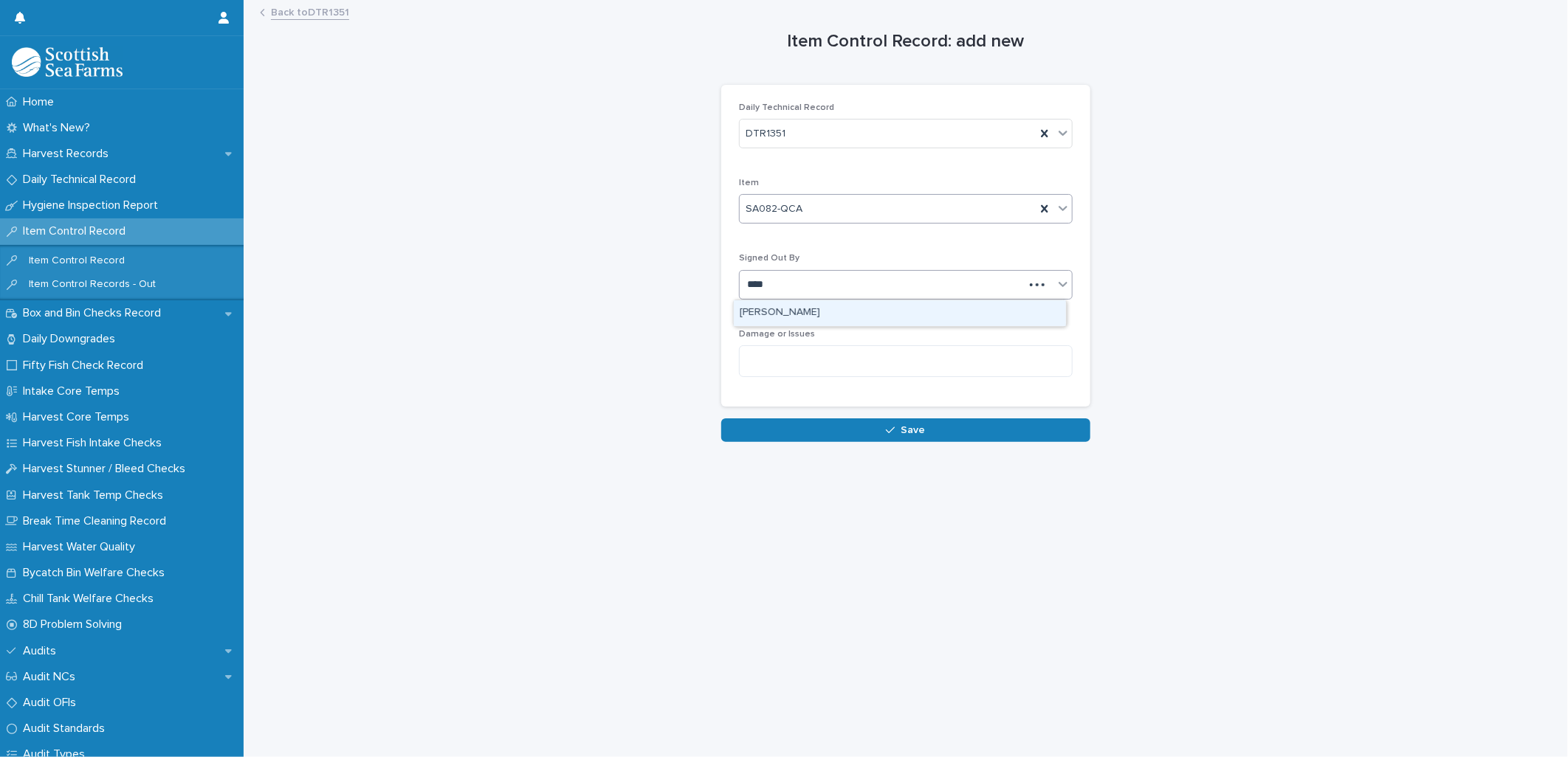
type input "*****"
click at [773, 318] on div "[PERSON_NAME]" at bounding box center [899, 312] width 333 height 25
click at [773, 327] on button "Save" at bounding box center [906, 430] width 369 height 24
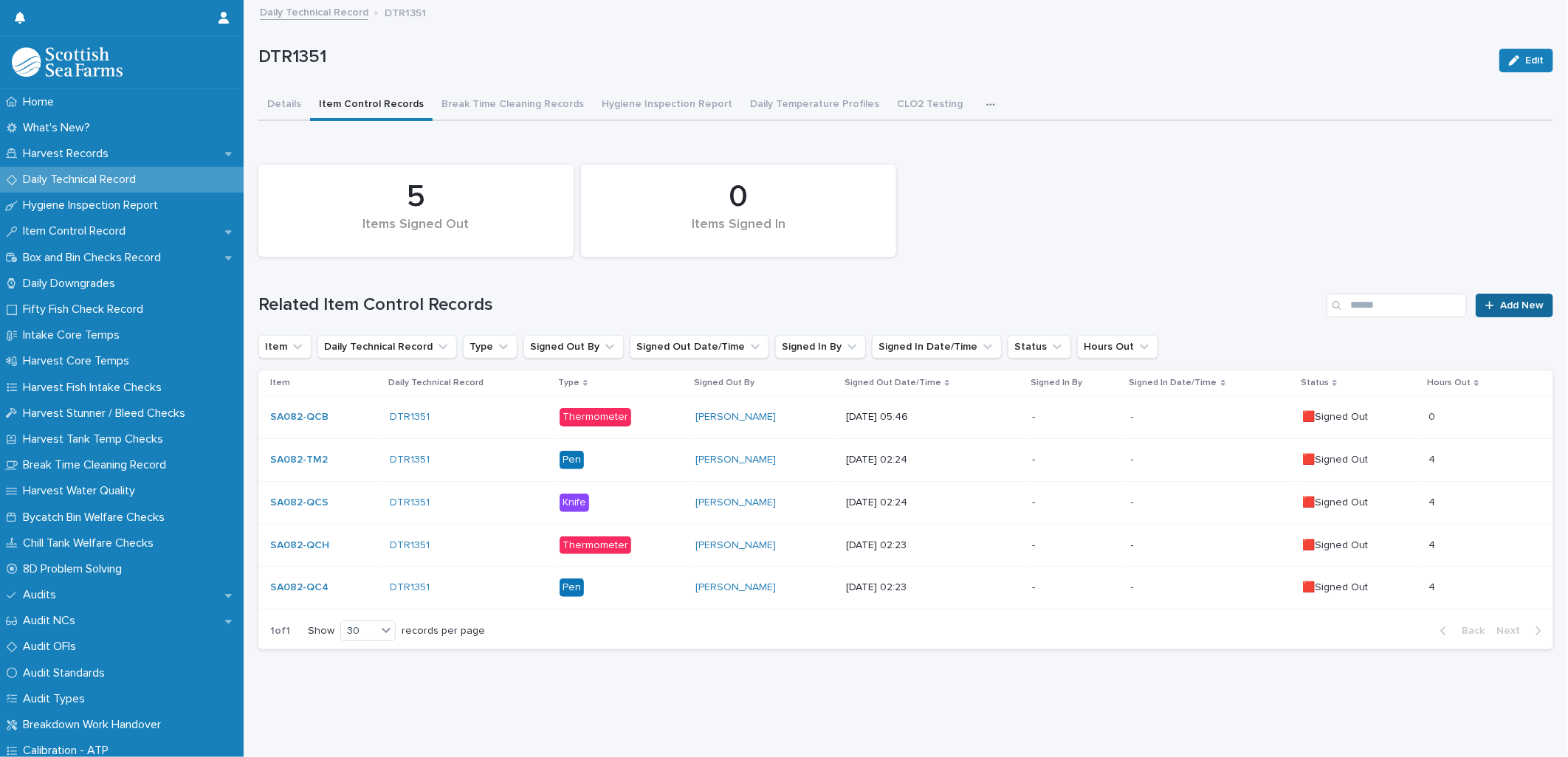
click at [773, 305] on icon at bounding box center [1489, 305] width 9 height 11
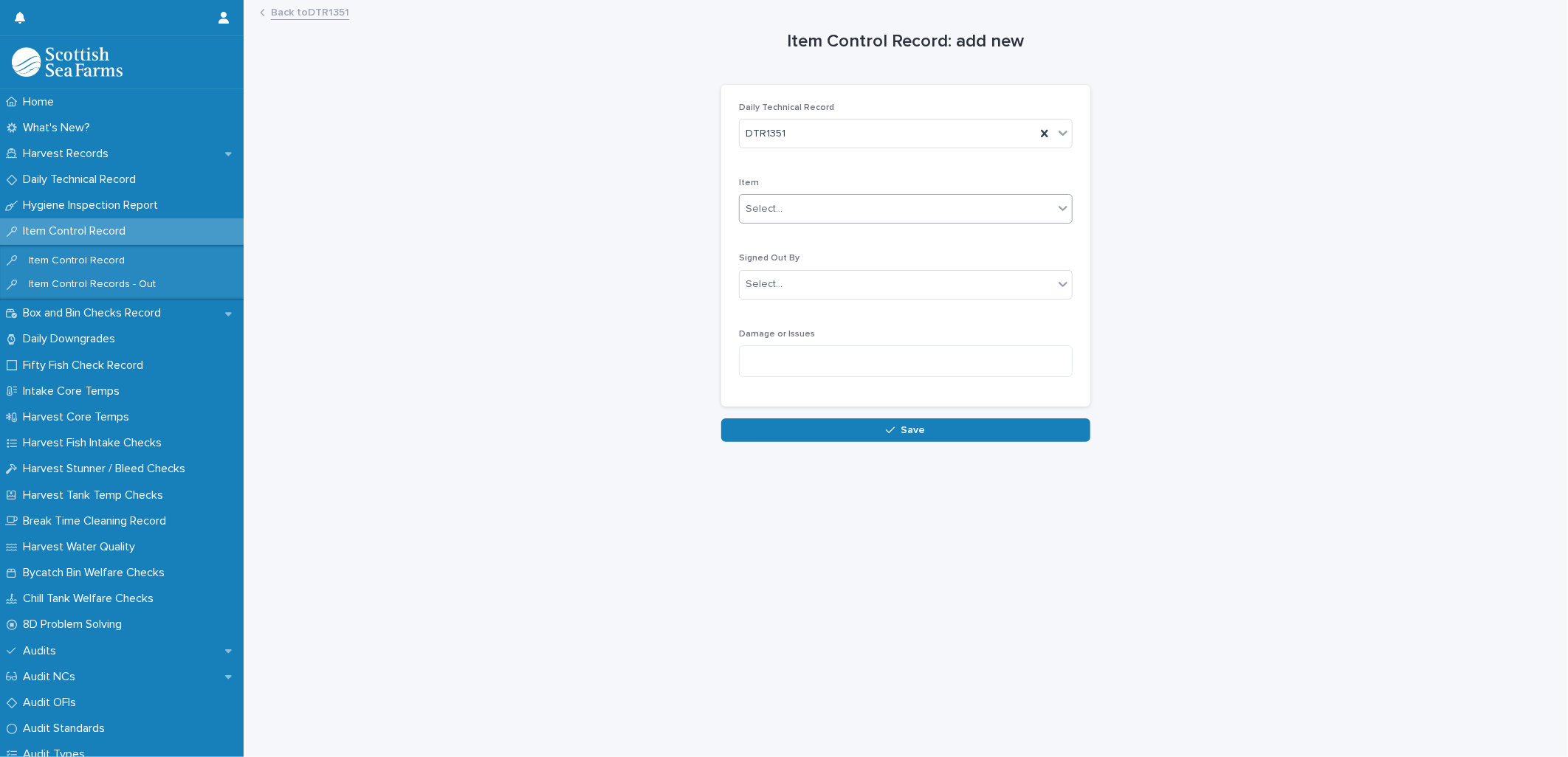
click at [773, 214] on div "Select..." at bounding box center [764, 210] width 37 height 16
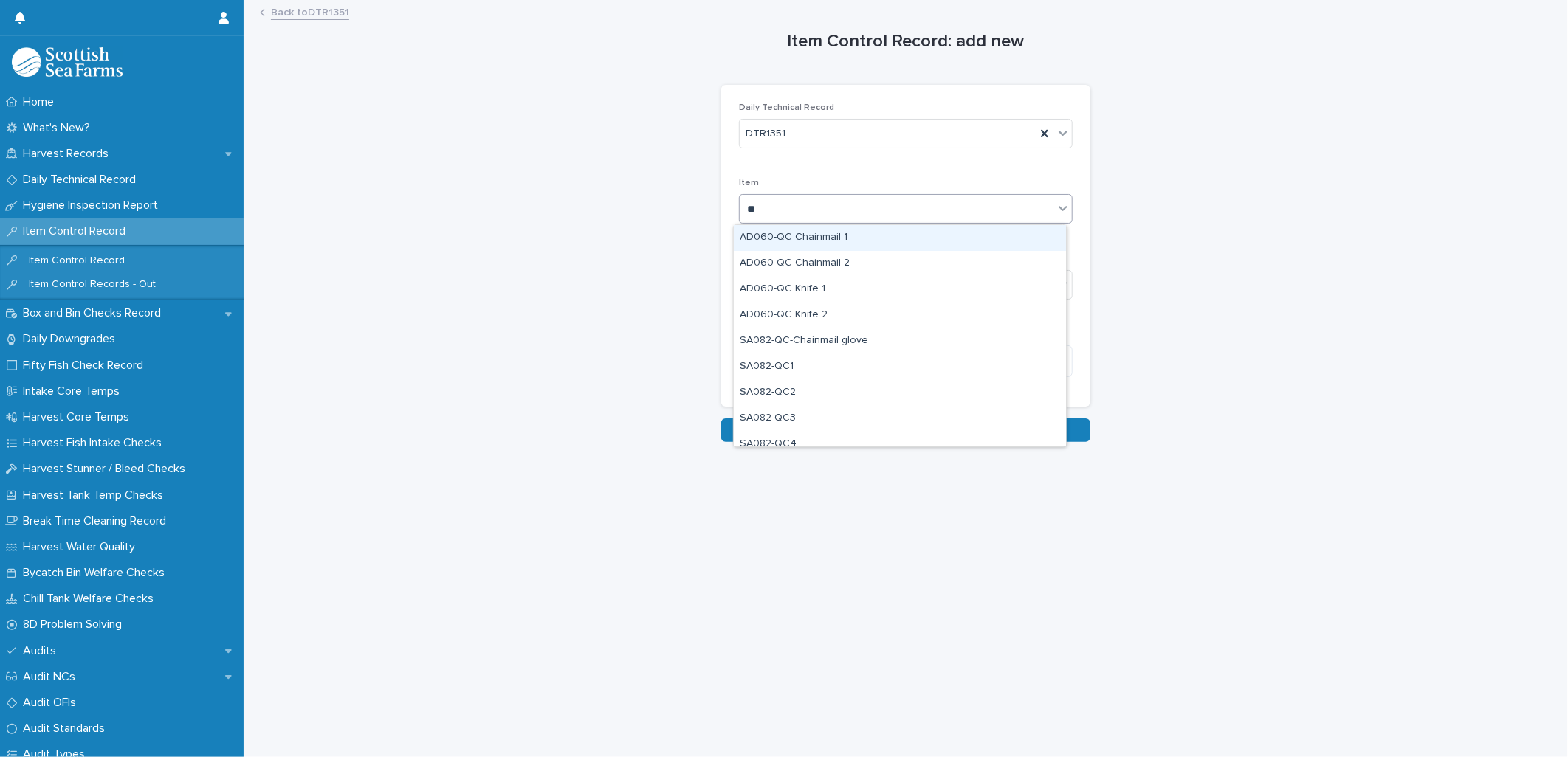
type input "***"
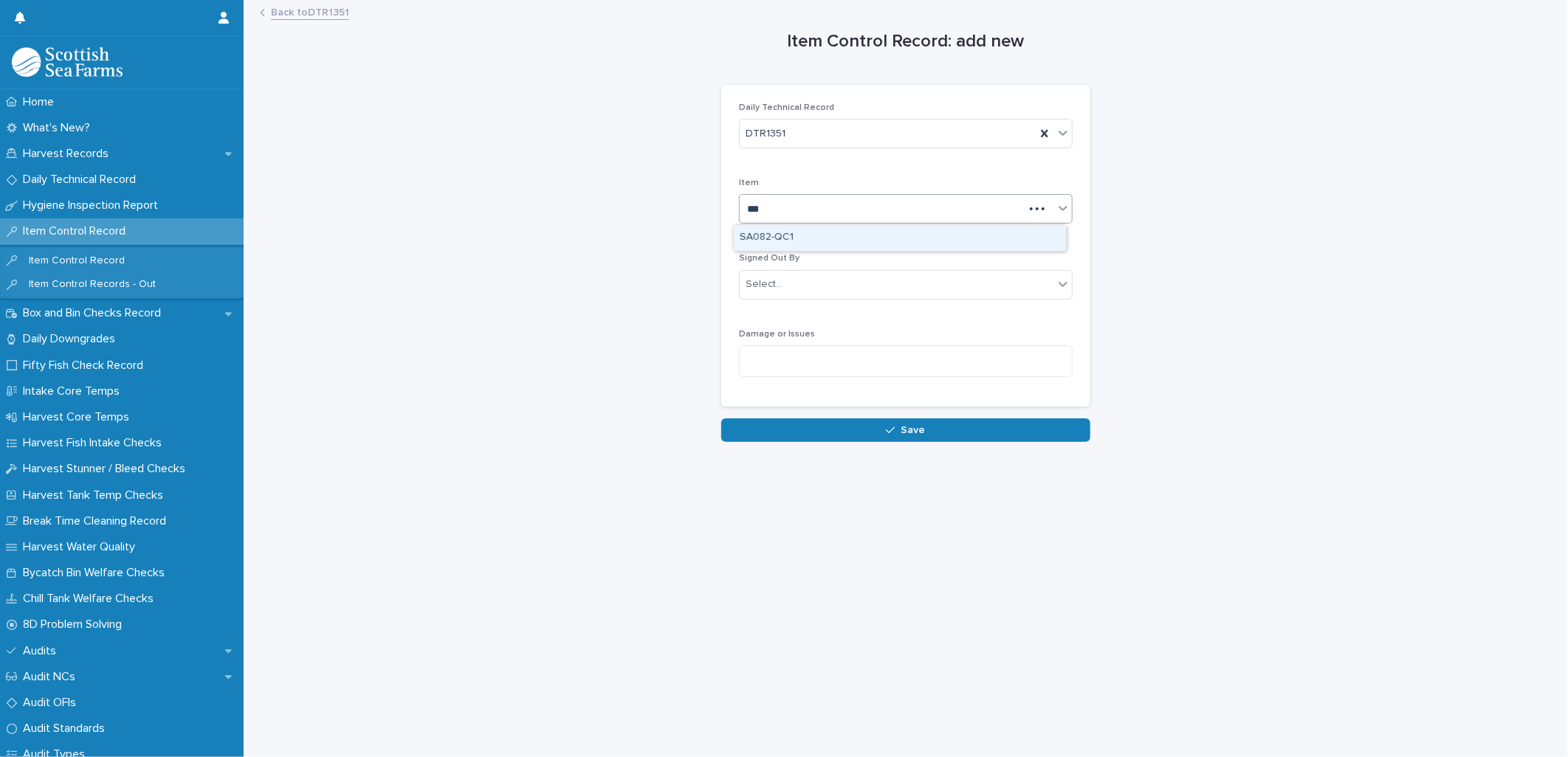
click at [773, 237] on div "SA082-QC1" at bounding box center [899, 238] width 333 height 25
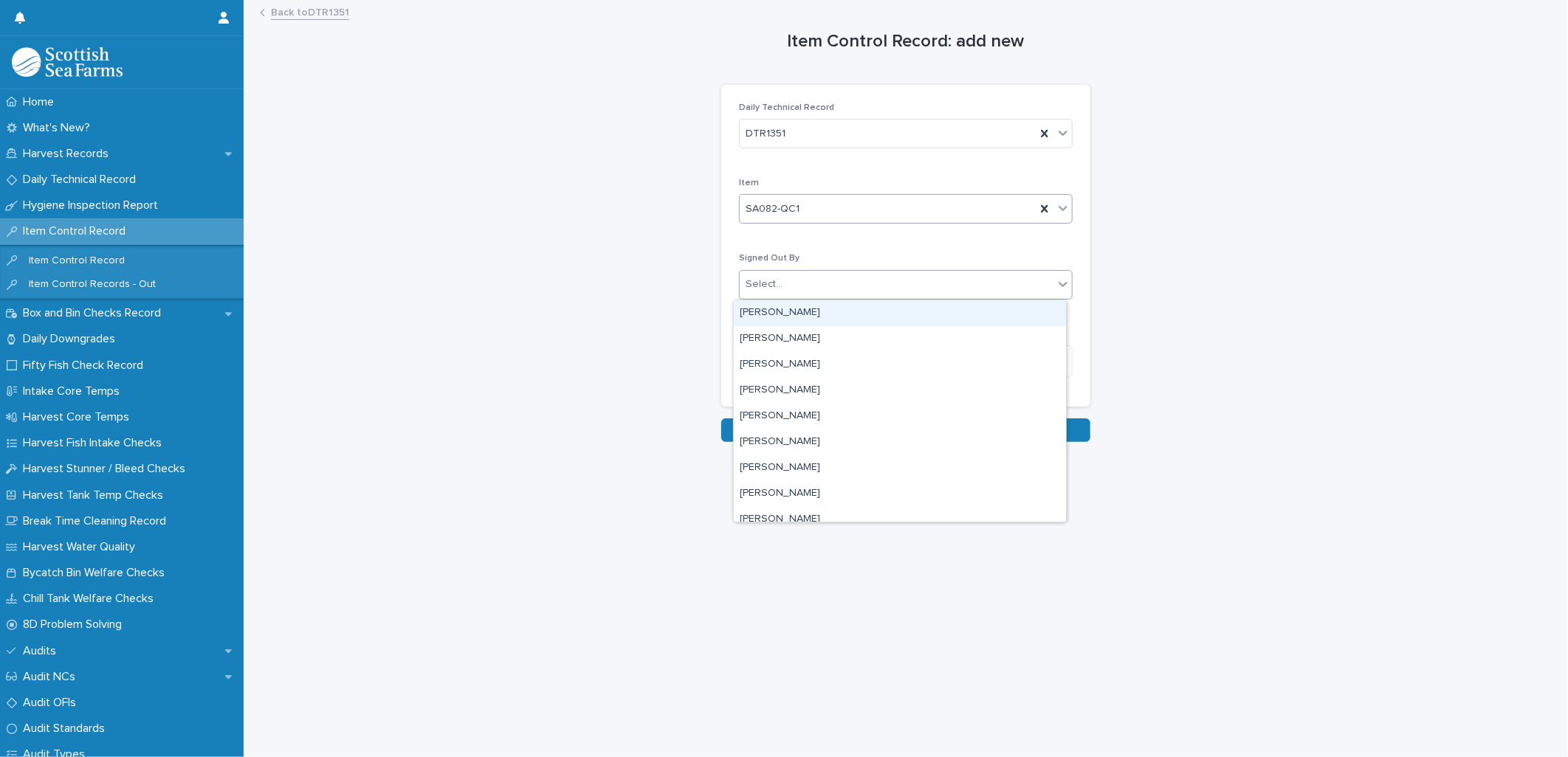
click at [773, 286] on div "Select..." at bounding box center [896, 284] width 313 height 25
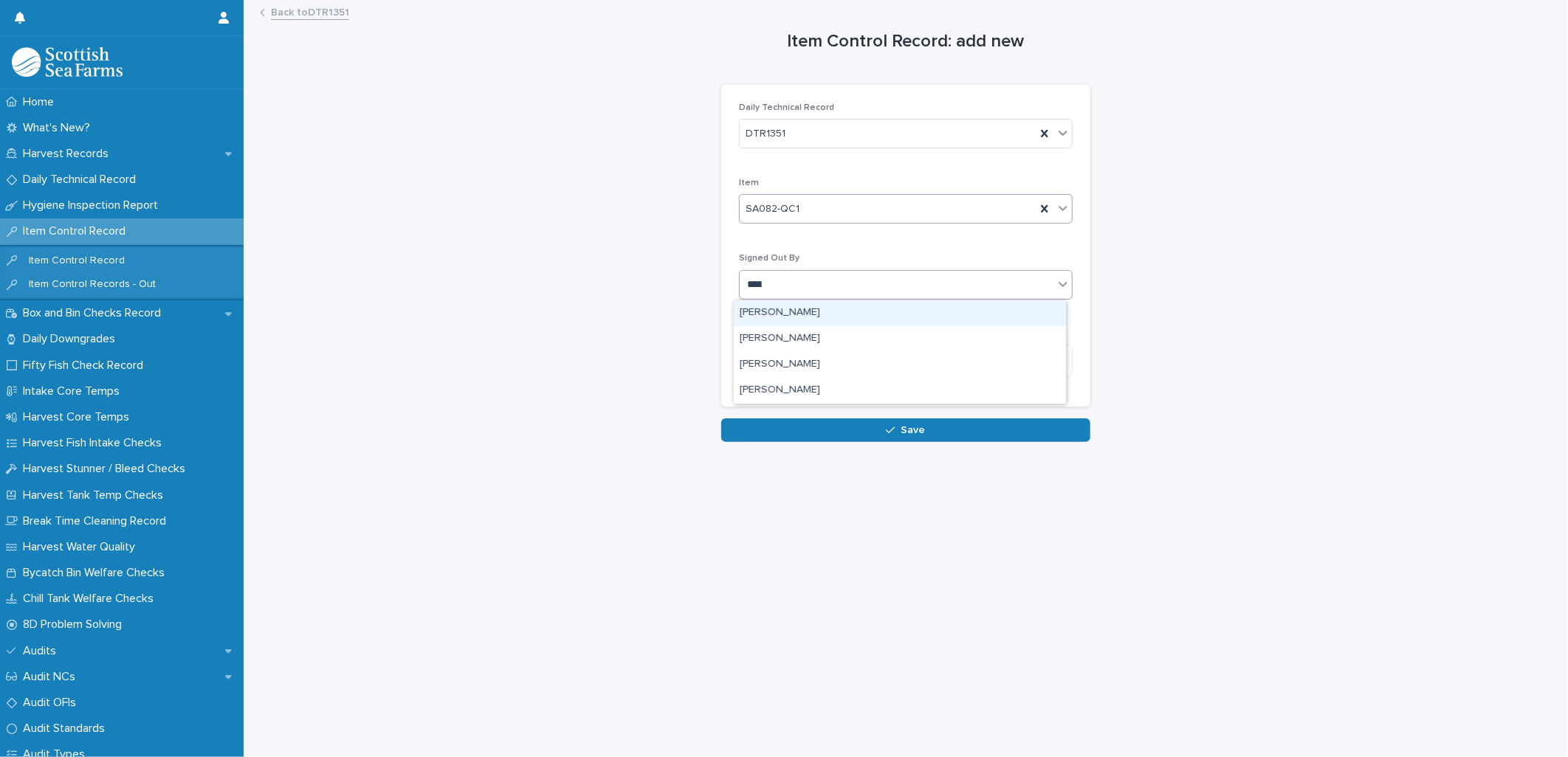
type input "*****"
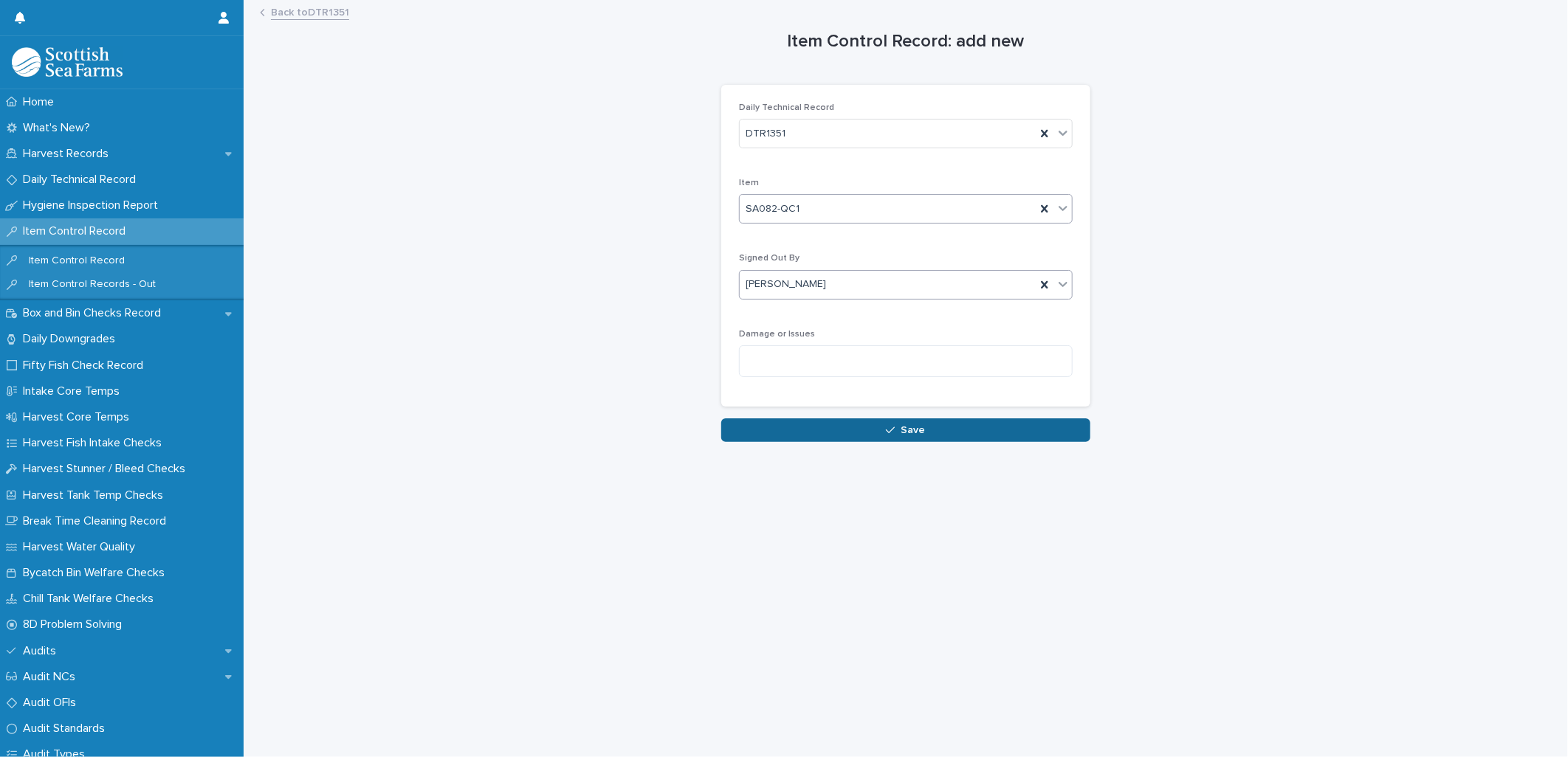
click at [773, 327] on button "Save" at bounding box center [906, 430] width 369 height 24
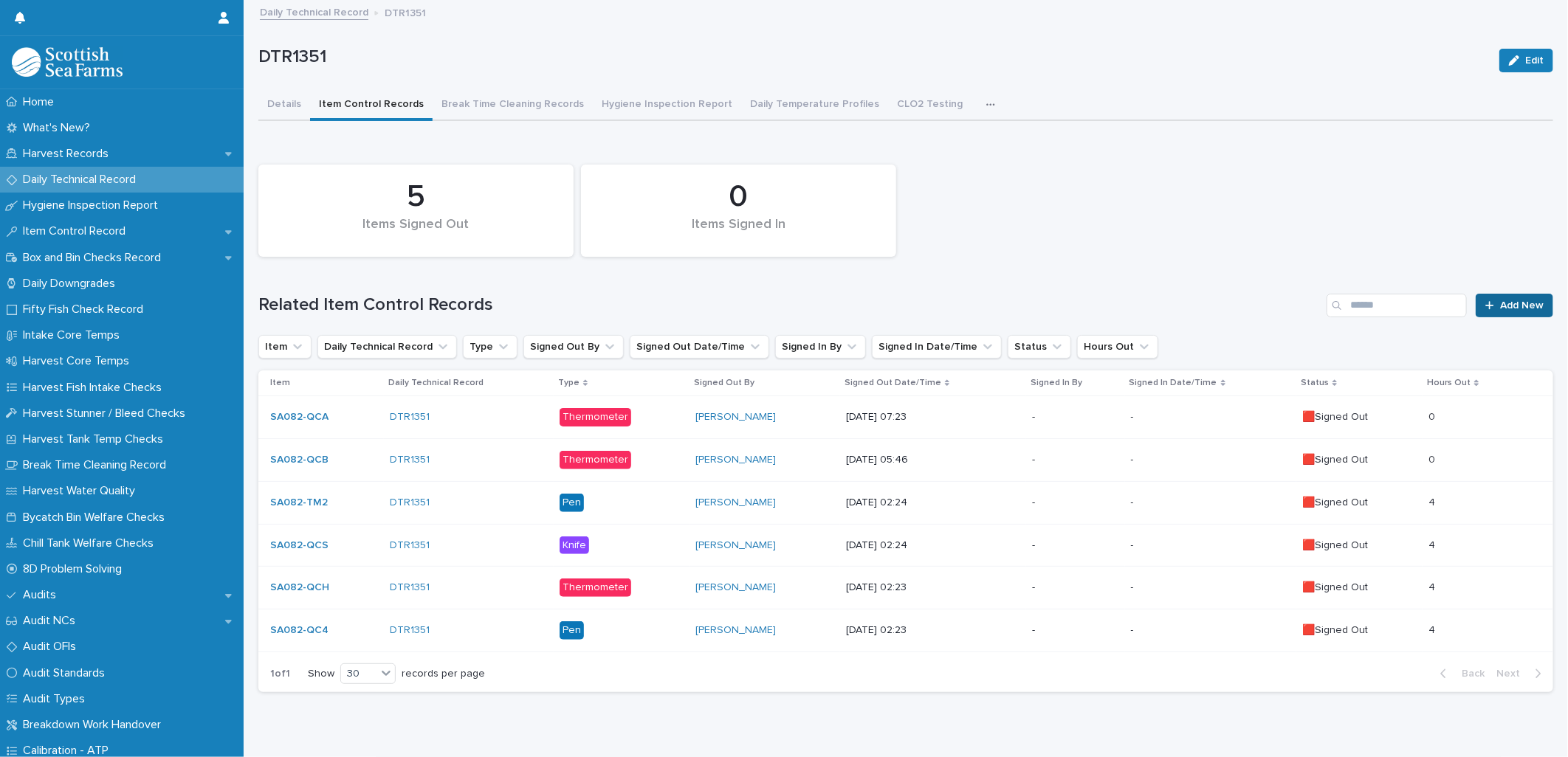
click at [773, 299] on link "Add New" at bounding box center [1514, 305] width 77 height 24
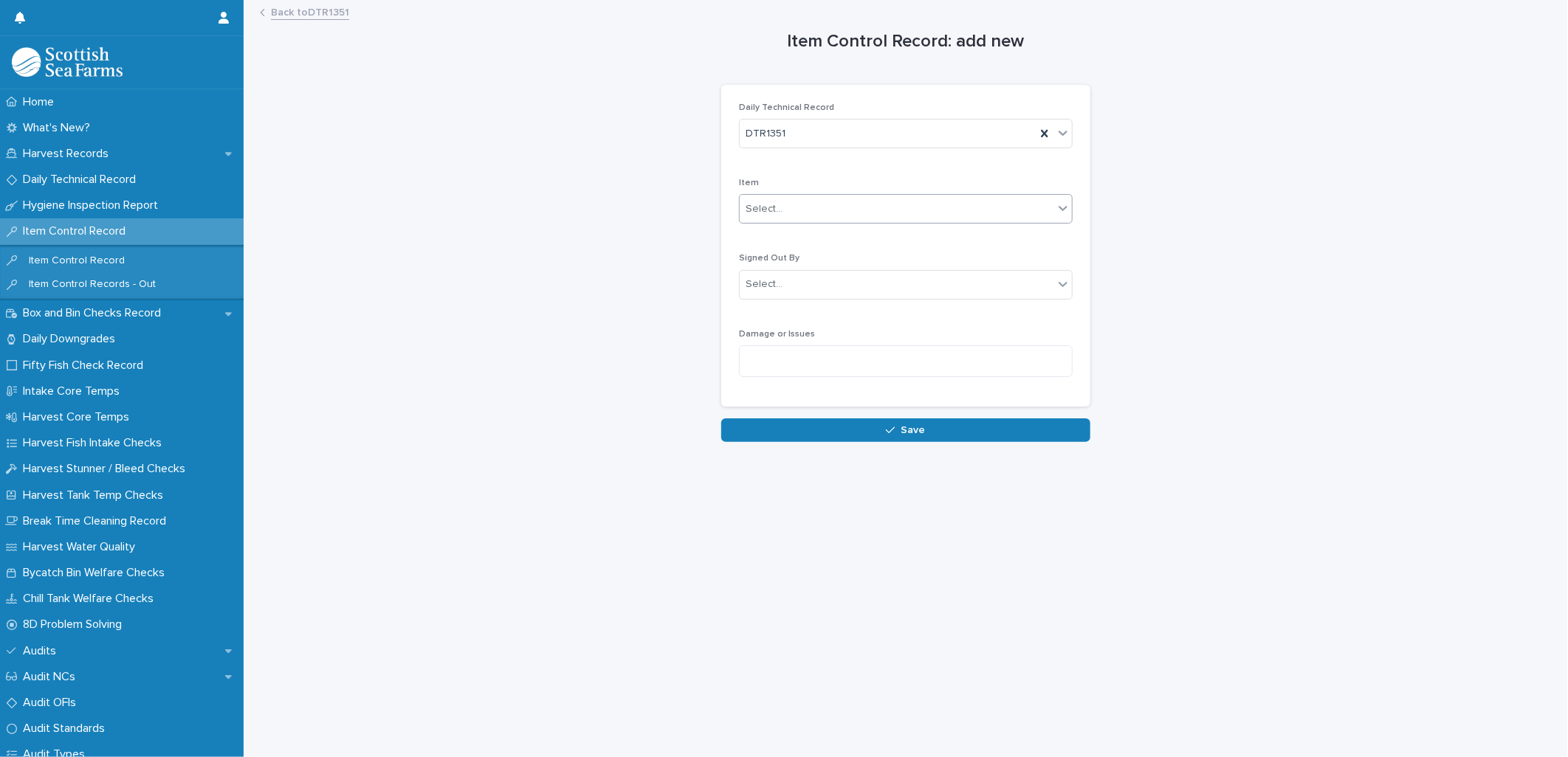
click at [761, 209] on div "Select..." at bounding box center [764, 210] width 37 height 16
type input "***"
click at [773, 238] on div "SA082-TM1" at bounding box center [899, 238] width 333 height 25
click at [773, 304] on div "Signed Out By Select..." at bounding box center [906, 282] width 333 height 58
click at [773, 292] on div "Select..." at bounding box center [896, 284] width 313 height 25
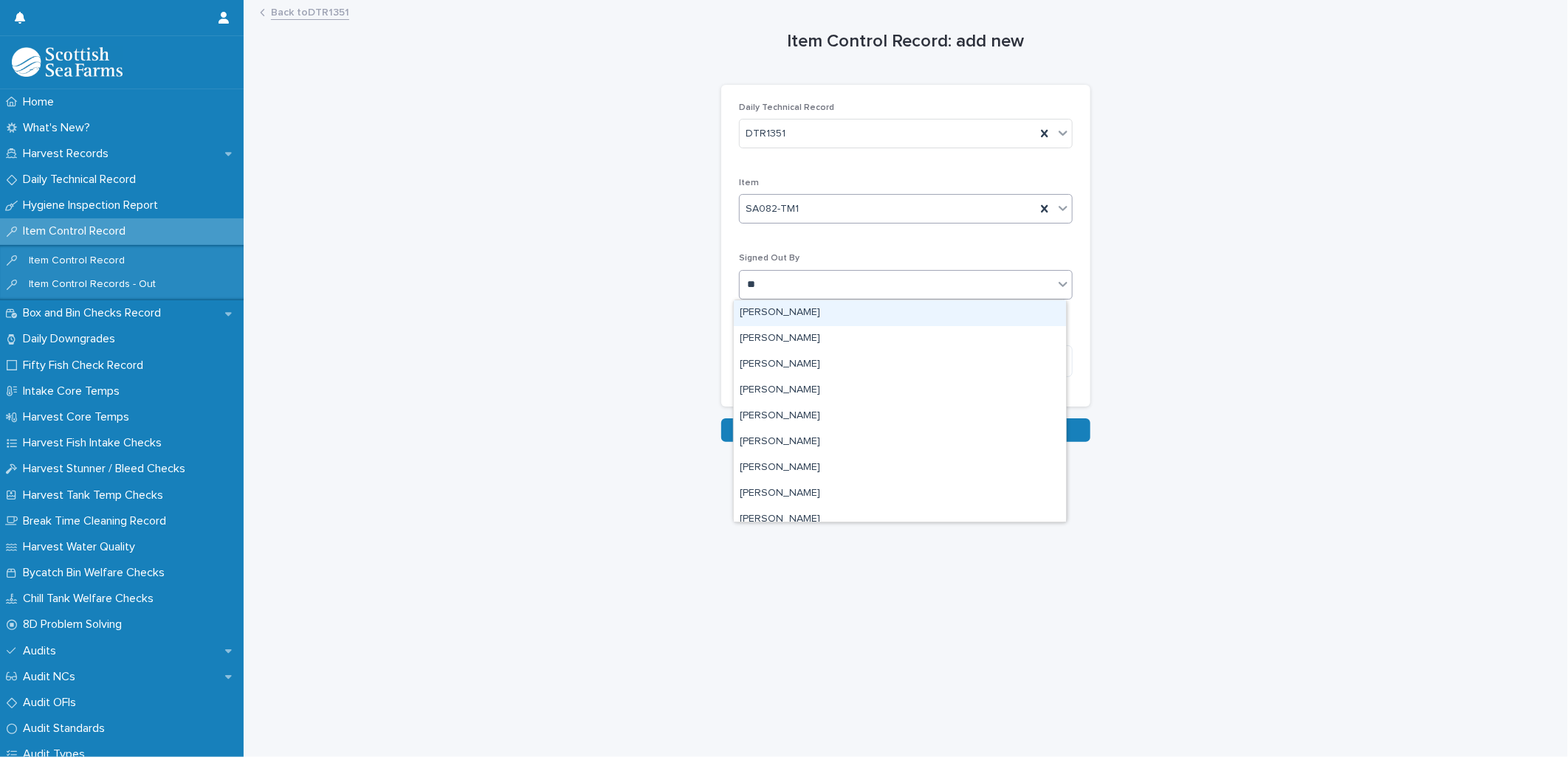
type input "***"
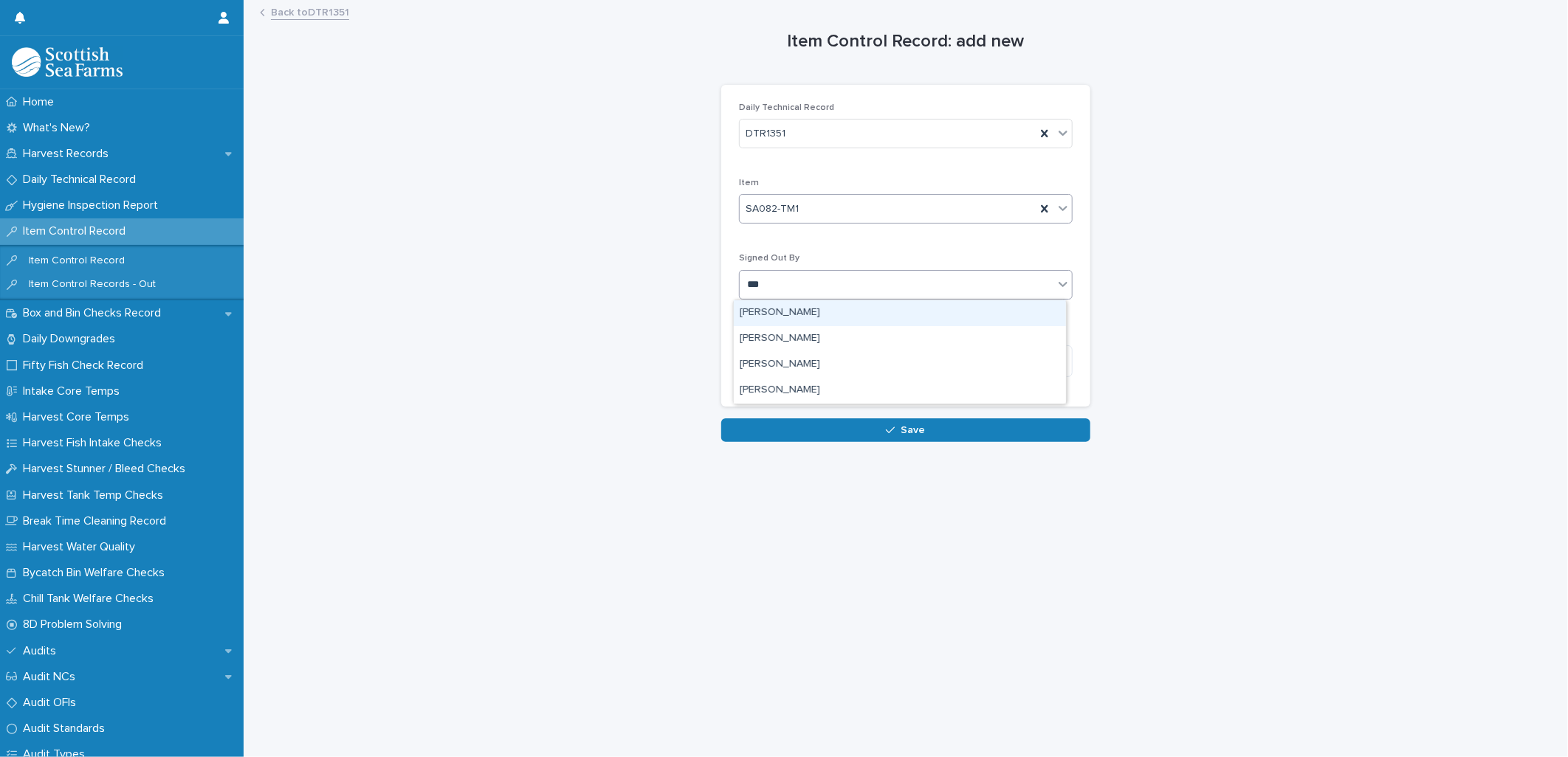
click at [773, 313] on div "[PERSON_NAME]" at bounding box center [899, 312] width 333 height 25
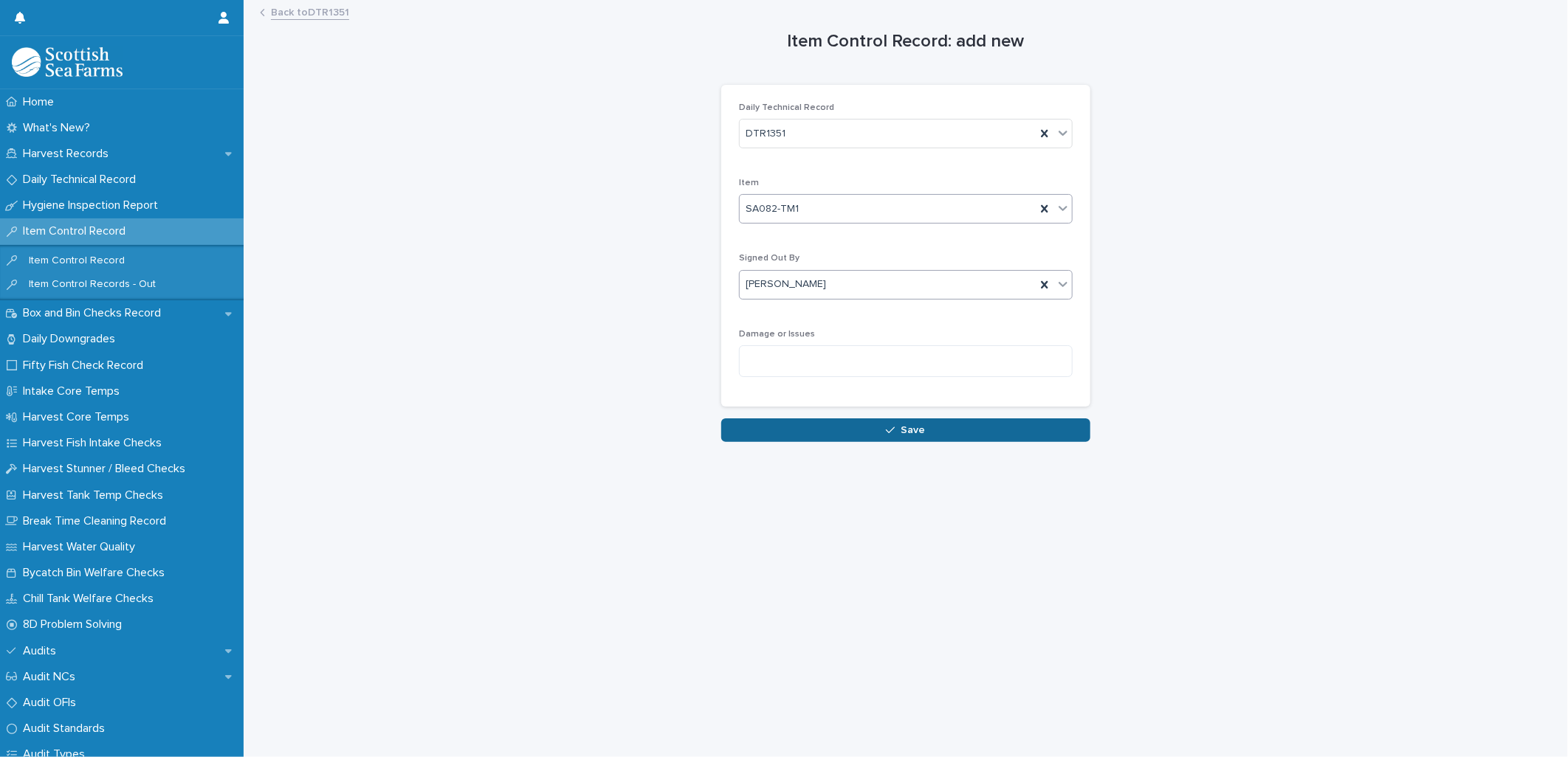
click at [773, 327] on button "Save" at bounding box center [906, 430] width 369 height 24
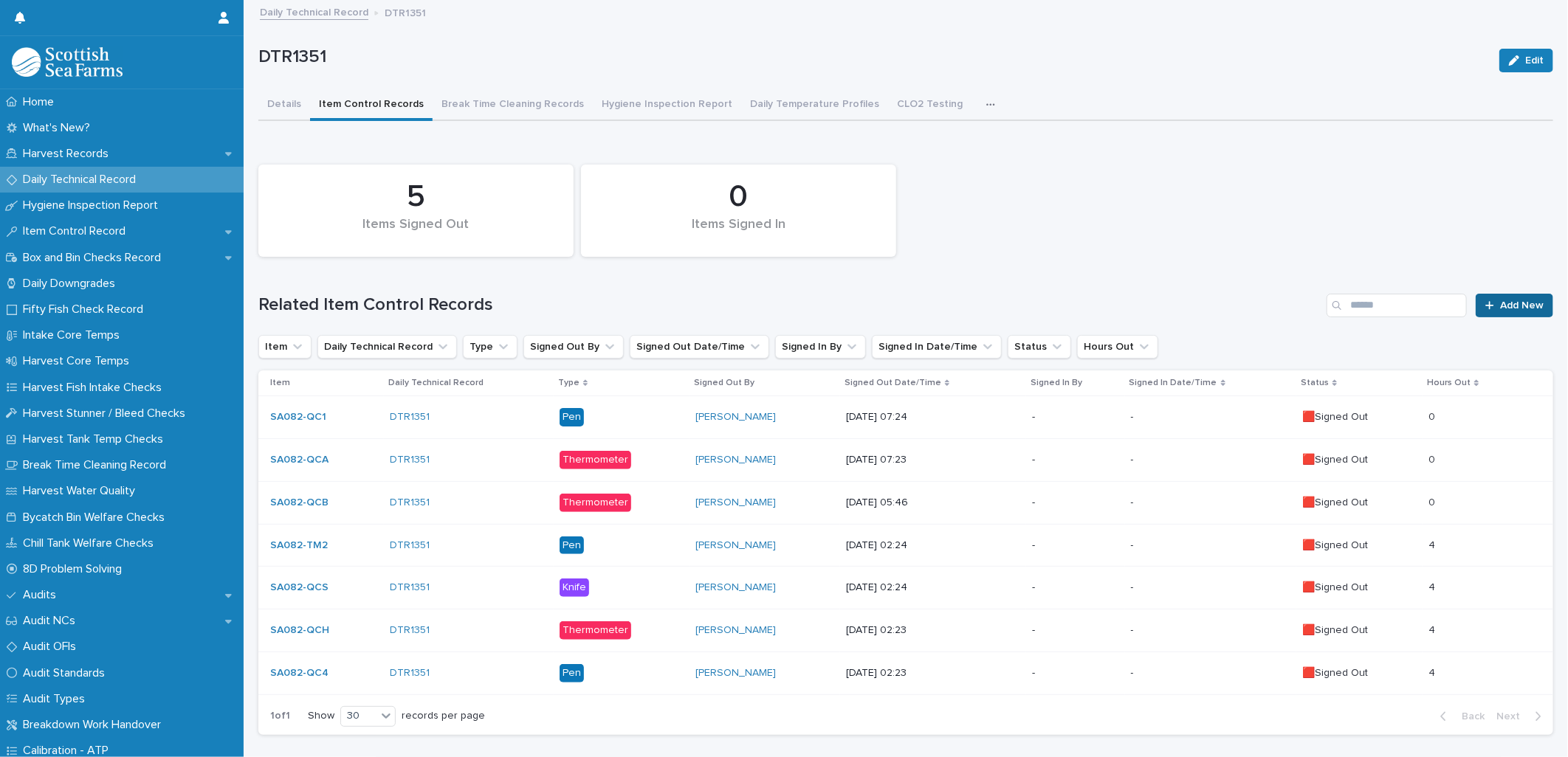
click at [773, 309] on span "Add New" at bounding box center [1521, 305] width 44 height 11
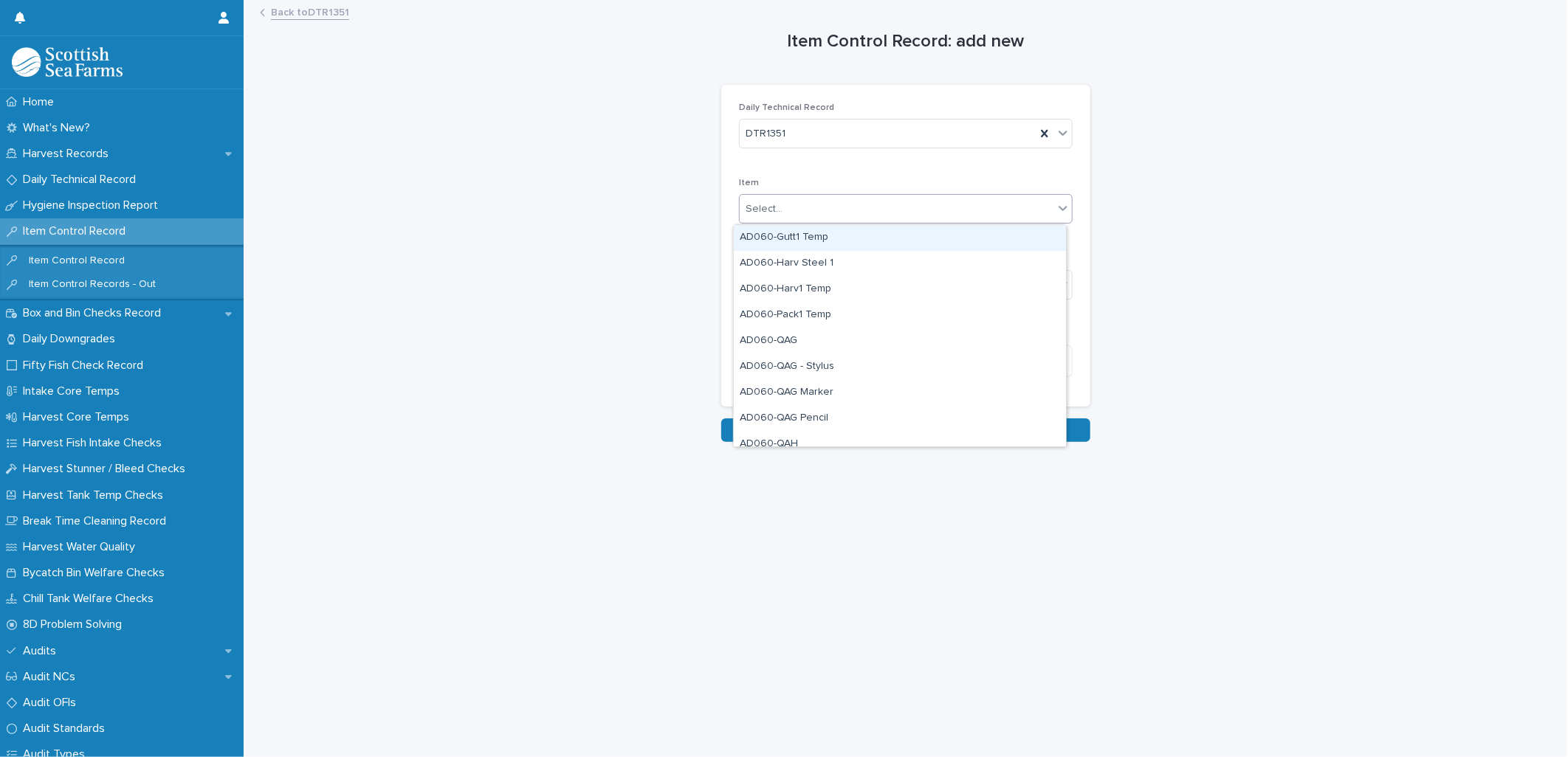
click at [773, 216] on div "Select..." at bounding box center [896, 210] width 313 height 25
type input "***"
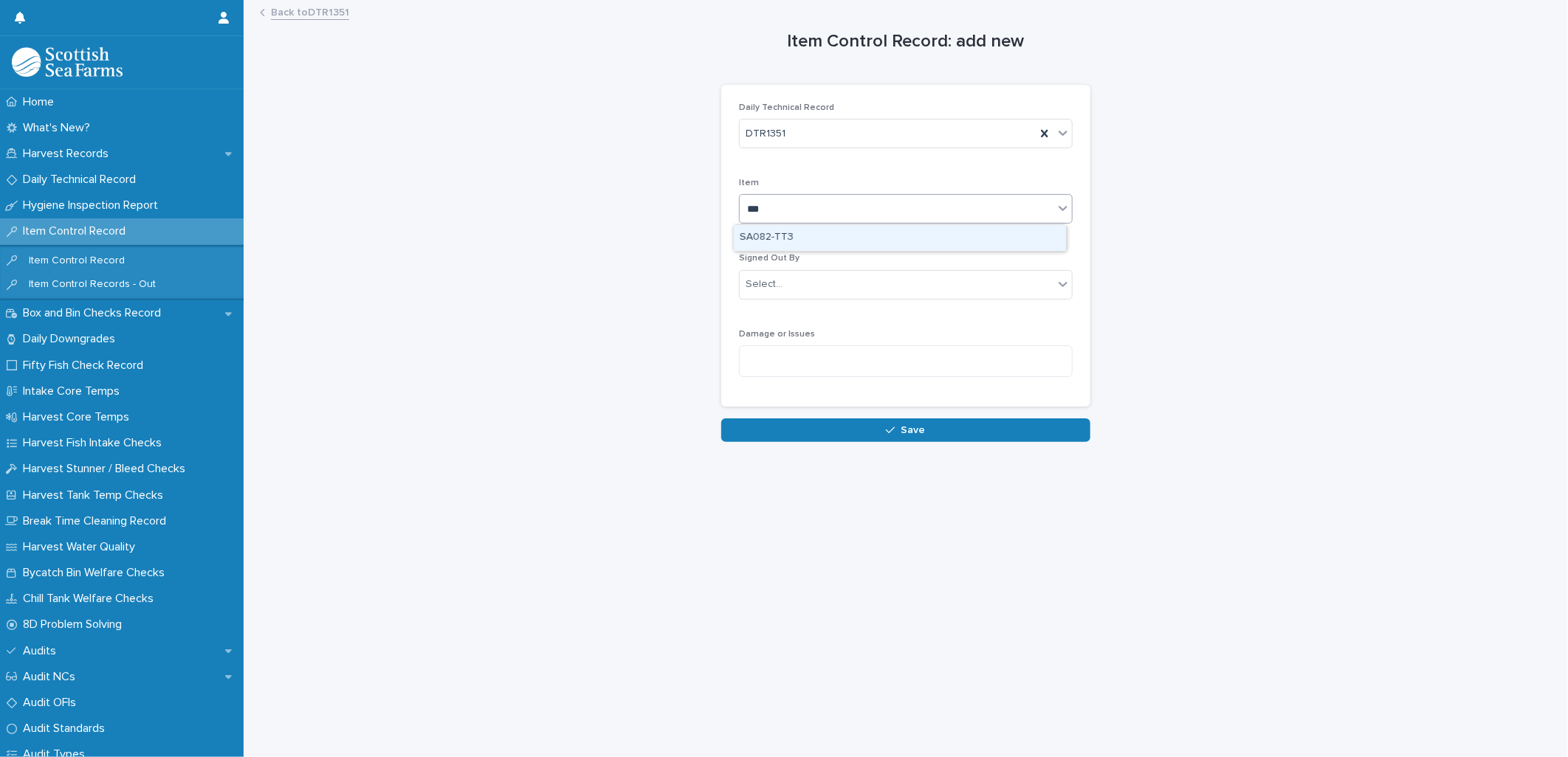
click at [773, 232] on div "SA082-TT3" at bounding box center [899, 238] width 333 height 25
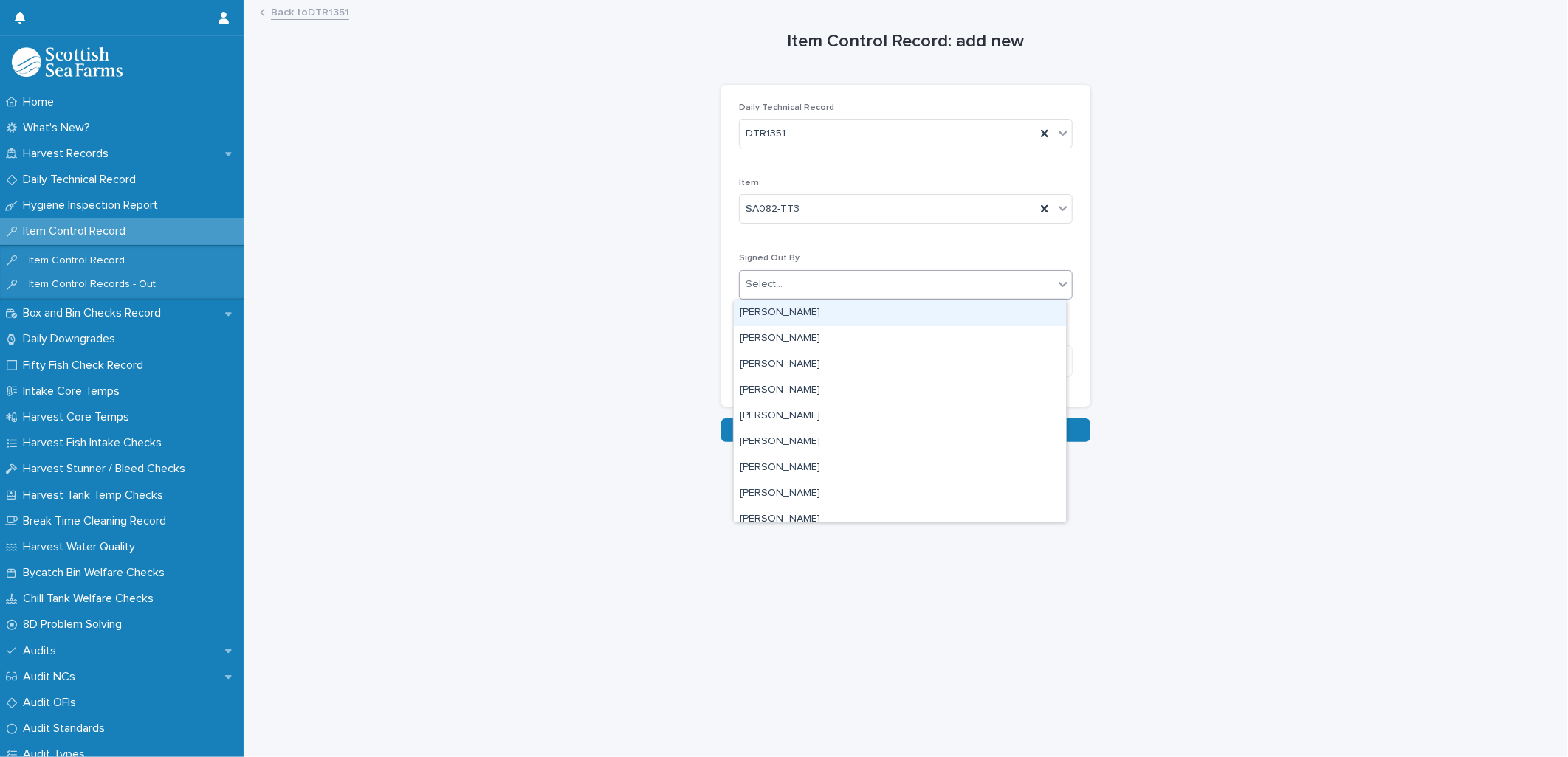
click at [773, 282] on div "Select..." at bounding box center [896, 284] width 313 height 25
type input "***"
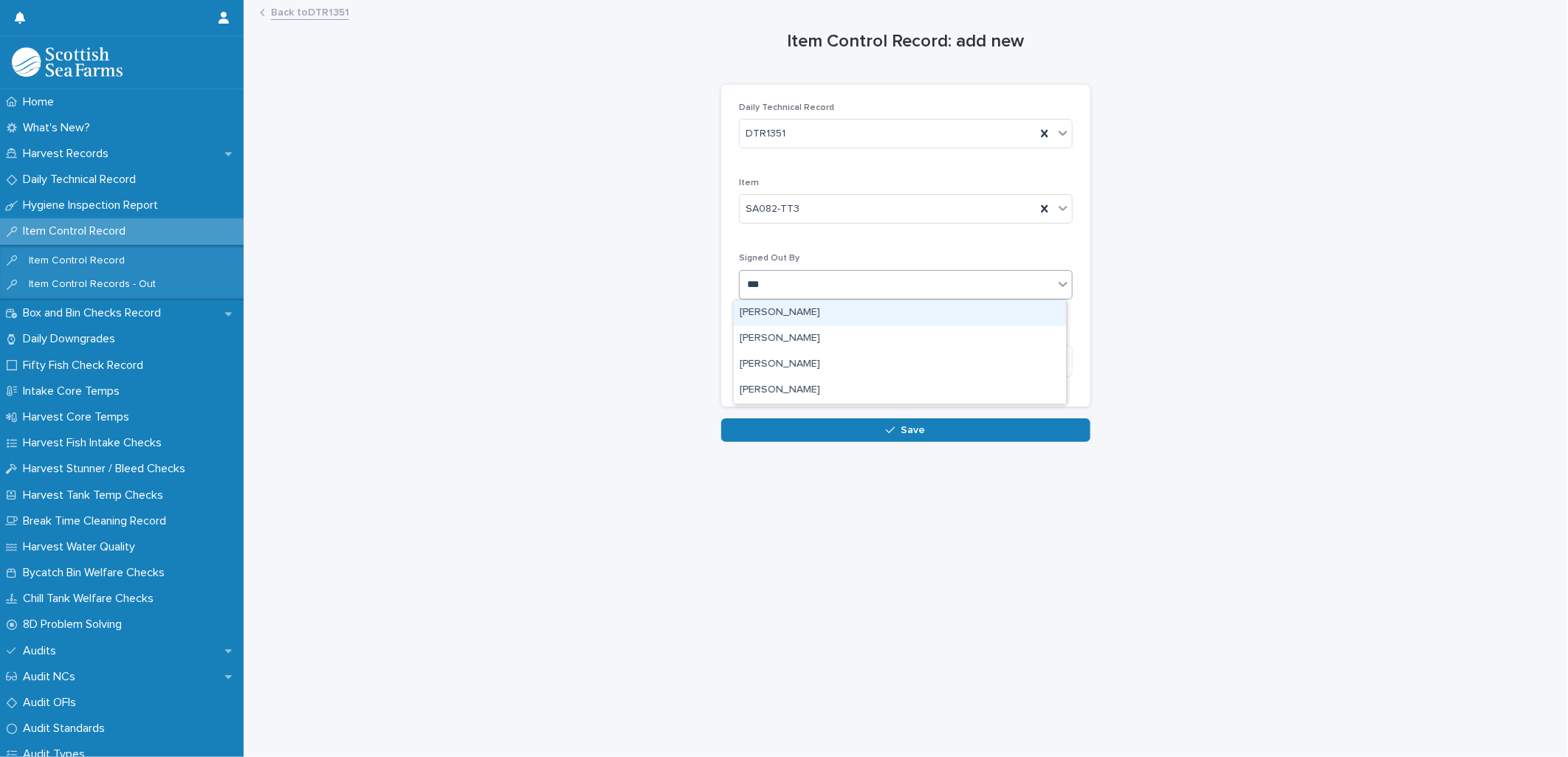
click at [773, 313] on div "[PERSON_NAME]" at bounding box center [899, 312] width 333 height 25
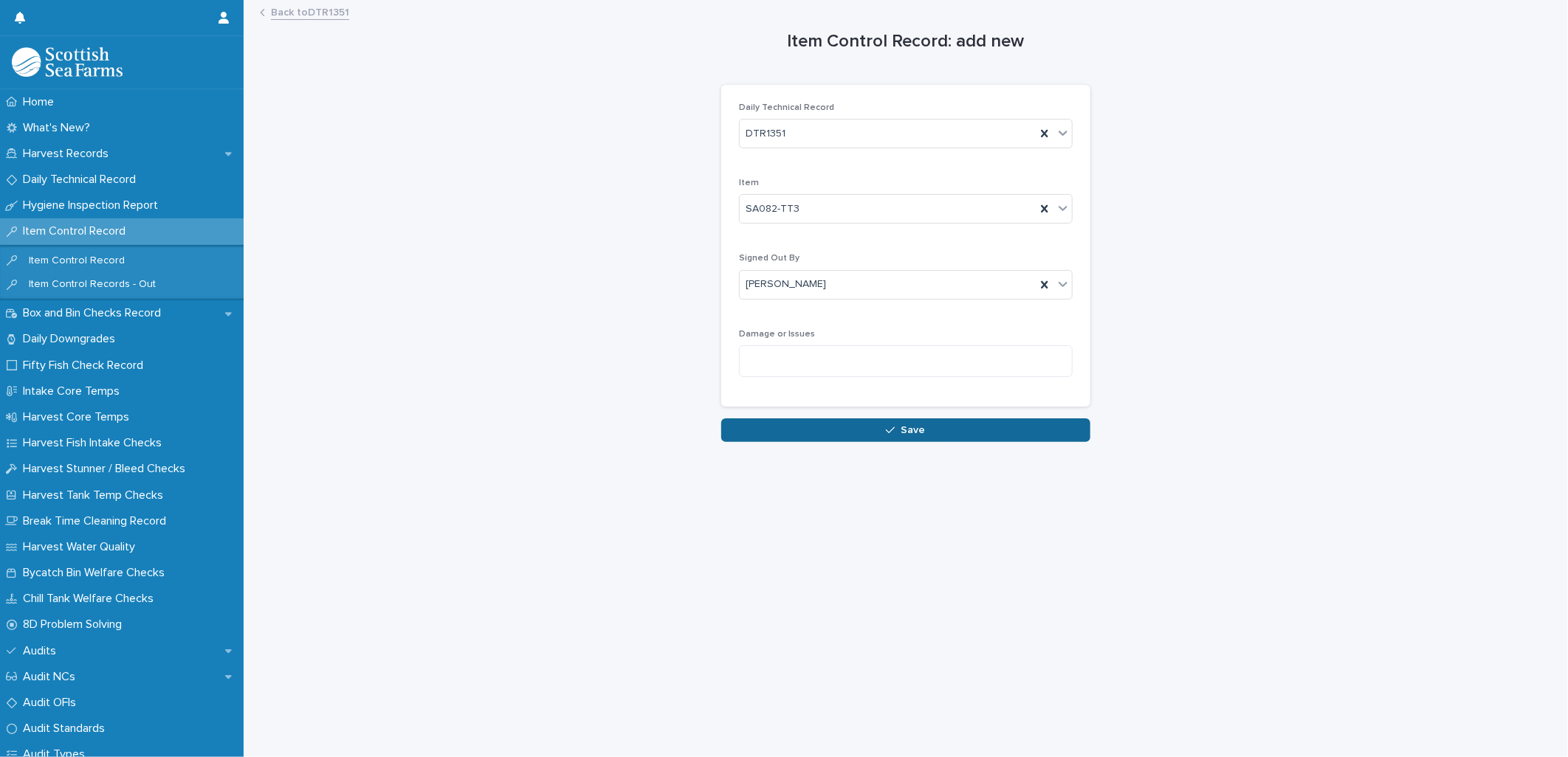
click at [773, 327] on button "Save" at bounding box center [906, 430] width 369 height 24
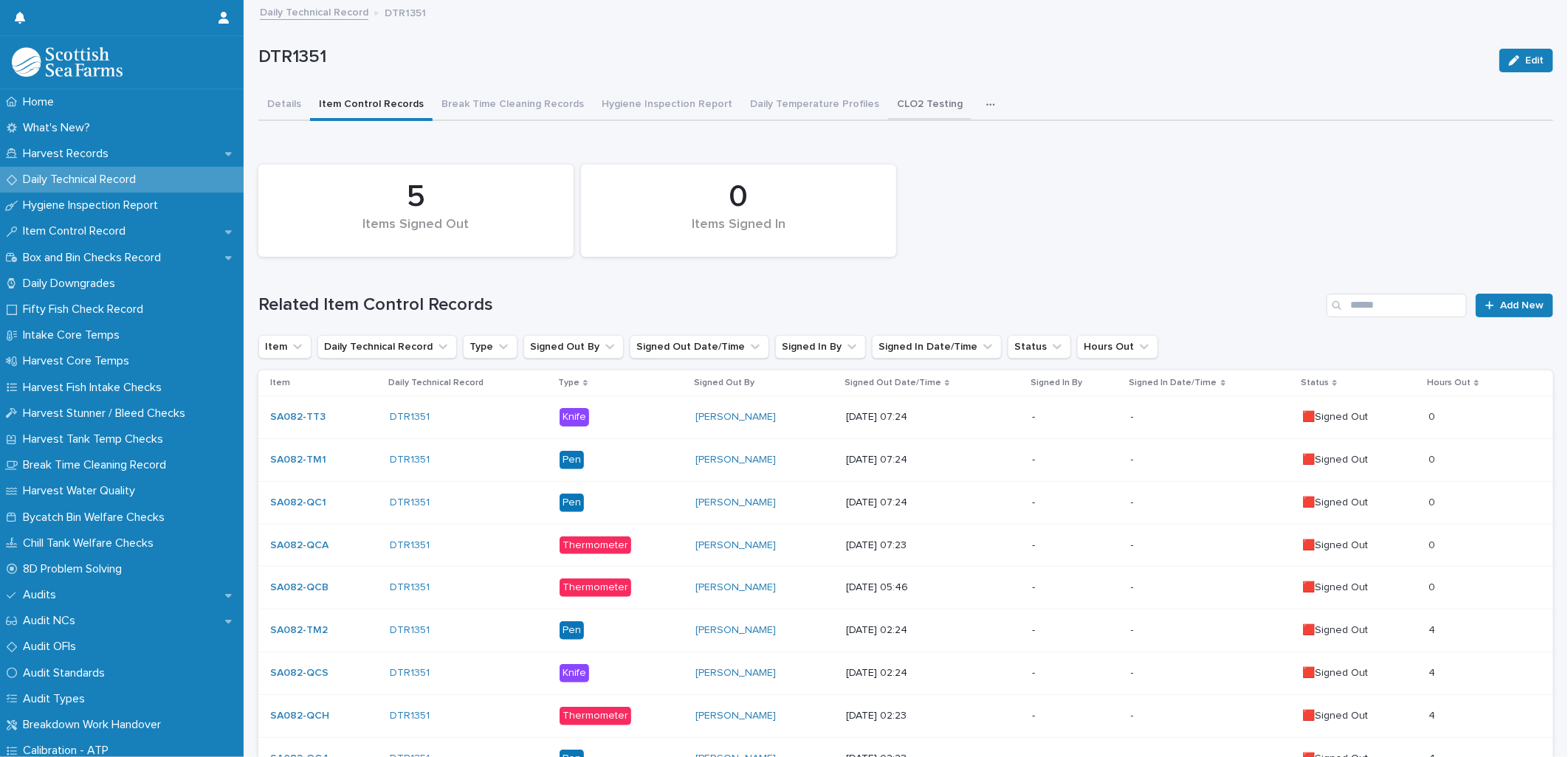
click at [773, 102] on button "CLO2 Testing" at bounding box center [929, 105] width 83 height 31
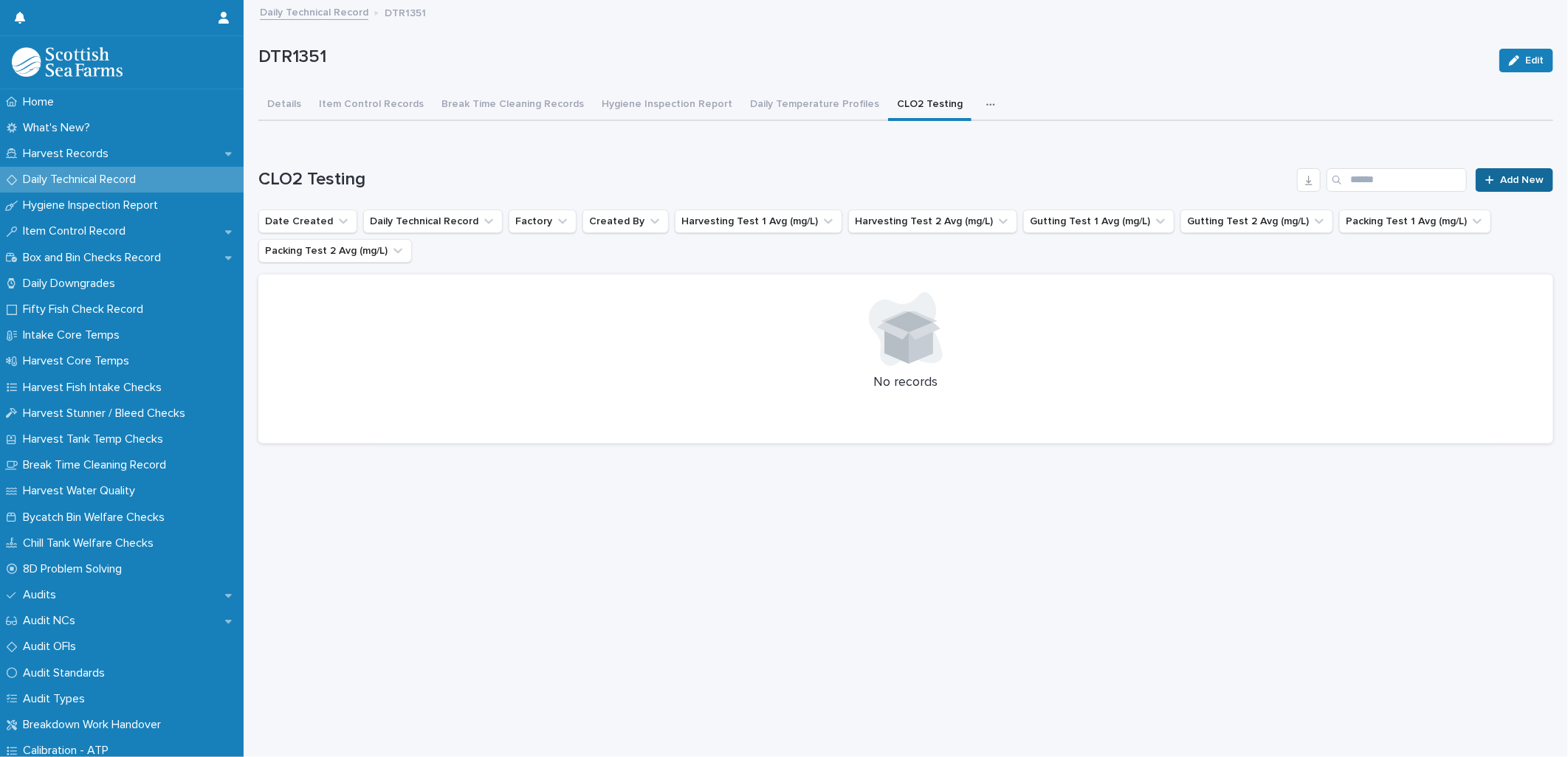
click at [773, 178] on span "Add New" at bounding box center [1521, 180] width 44 height 11
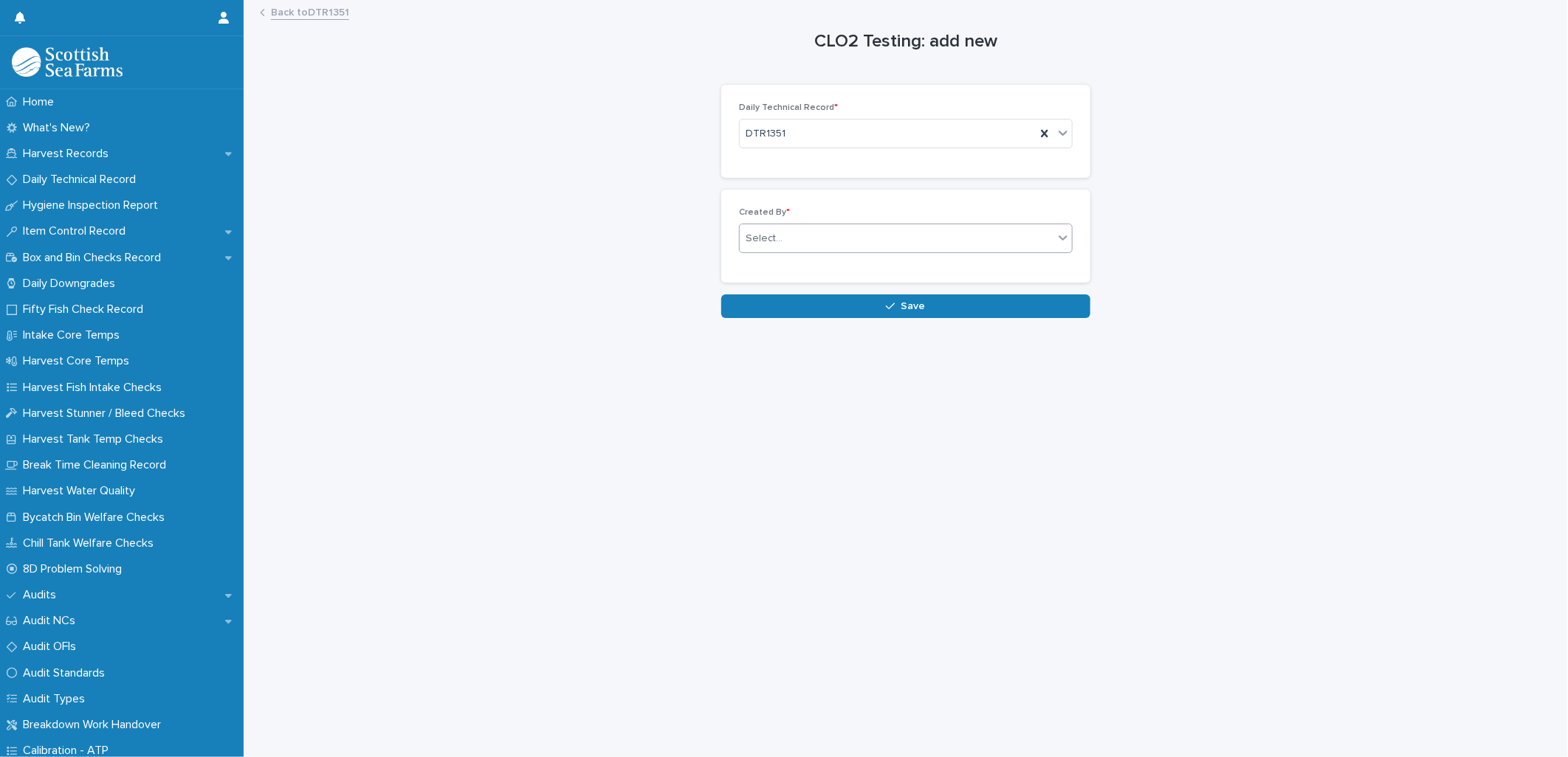
click at [758, 244] on div "Select..." at bounding box center [764, 239] width 37 height 16
type input "*****"
click at [773, 276] on div "[PERSON_NAME]" at bounding box center [899, 267] width 333 height 25
click at [773, 306] on button "Save" at bounding box center [906, 306] width 369 height 24
